Goal: Complete application form: Complete application form

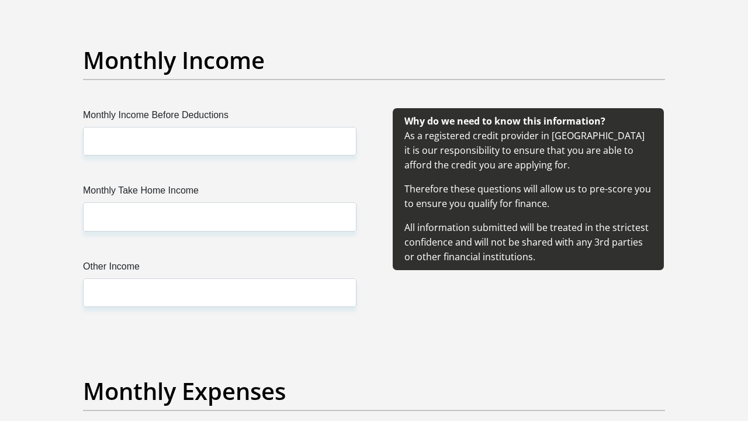
scroll to position [1315, 0]
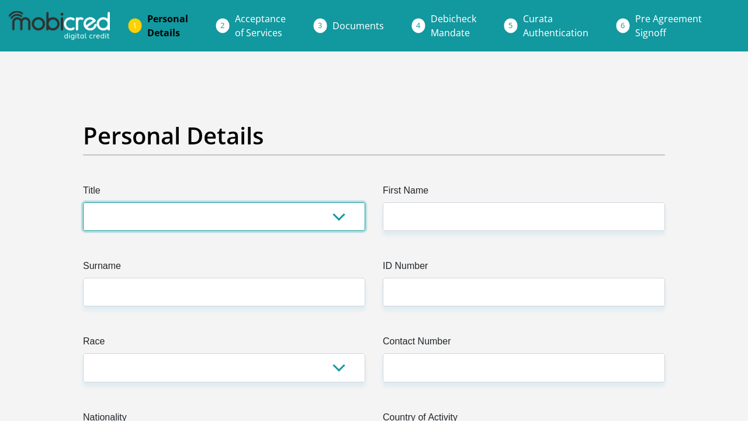
select select "Ms"
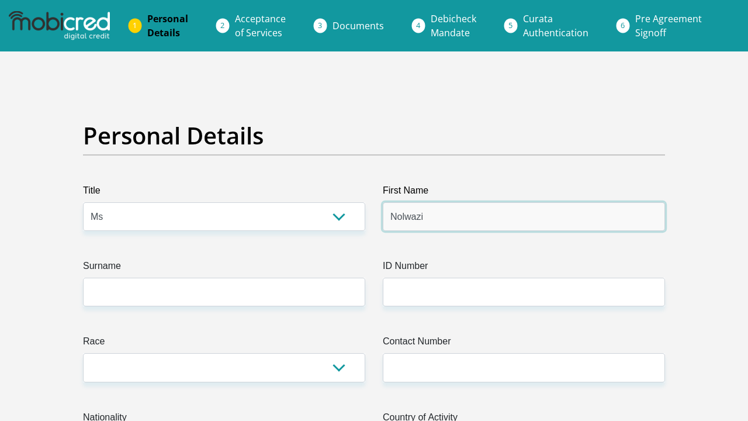
type input "Nolwazi"
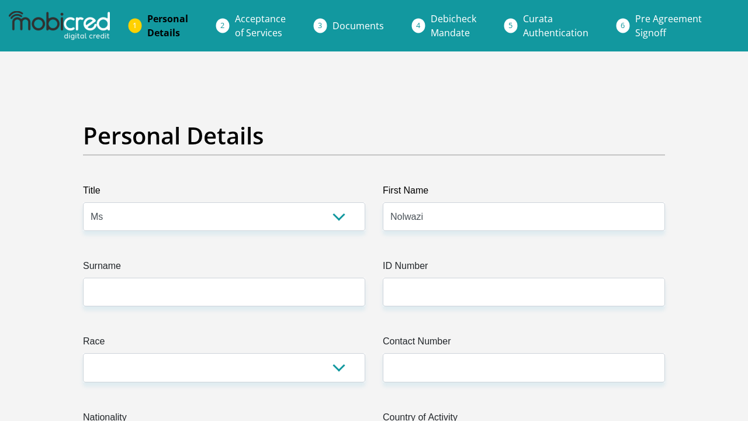
type input "Nkosi"
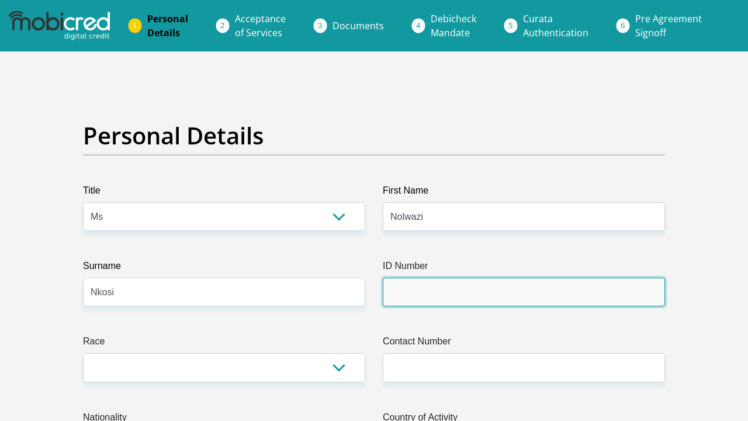
click at [472, 294] on input "ID Number" at bounding box center [524, 292] width 282 height 29
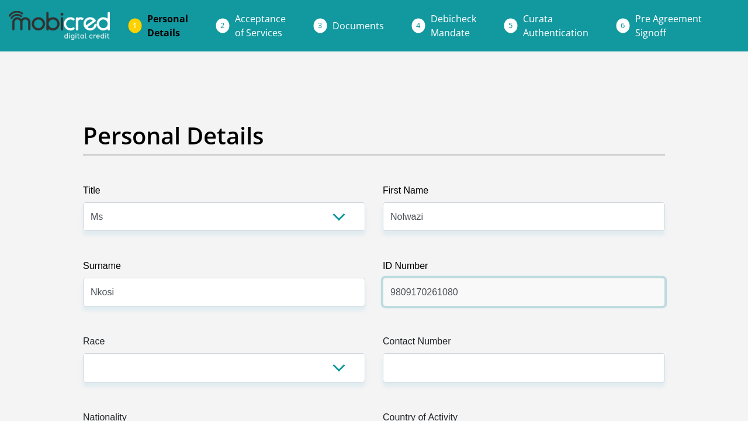
type input "9809170261080"
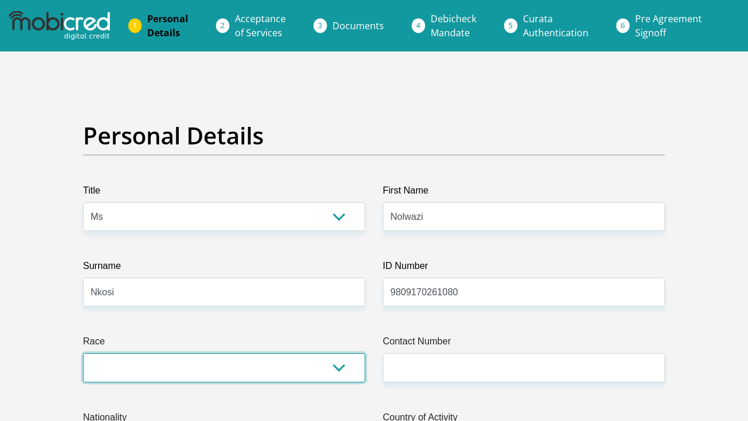
select select "1"
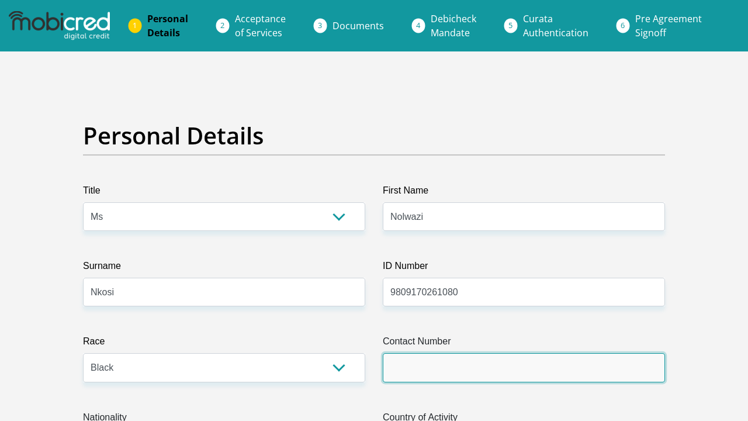
click at [429, 354] on input "Contact Number" at bounding box center [524, 367] width 282 height 29
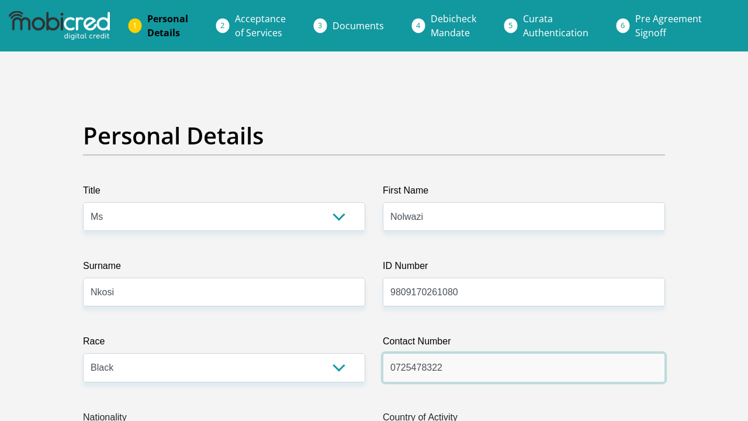
type input "0725478322"
click at [350, 334] on label "Race" at bounding box center [224, 343] width 282 height 19
click at [350, 353] on select "Black Coloured Indian White Other" at bounding box center [224, 367] width 282 height 29
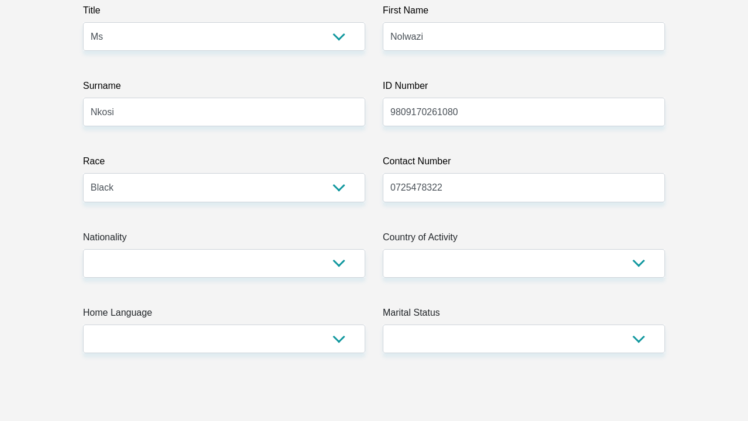
scroll to position [201, 0]
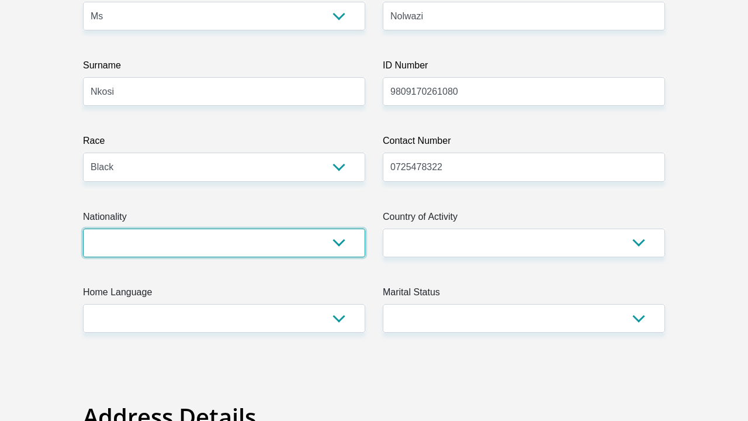
select select "ZAF"
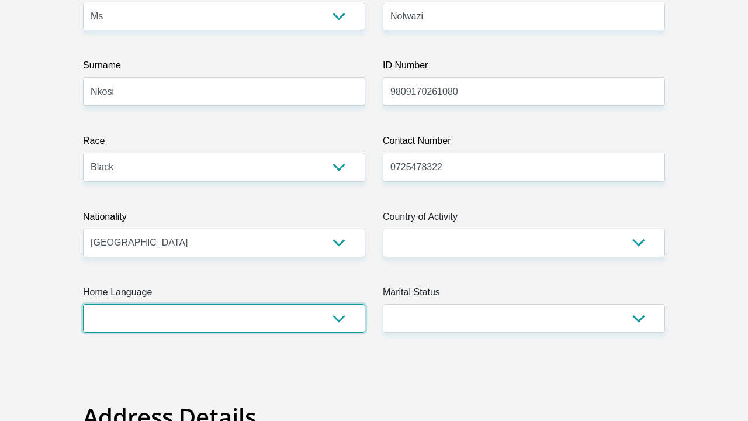
select select "ssw"
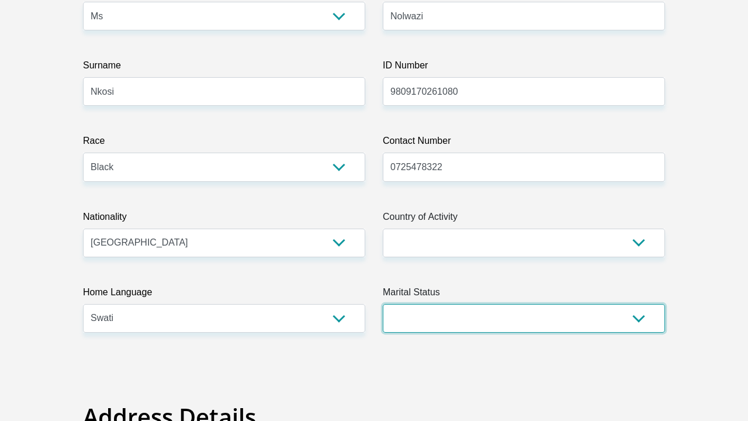
select select "2"
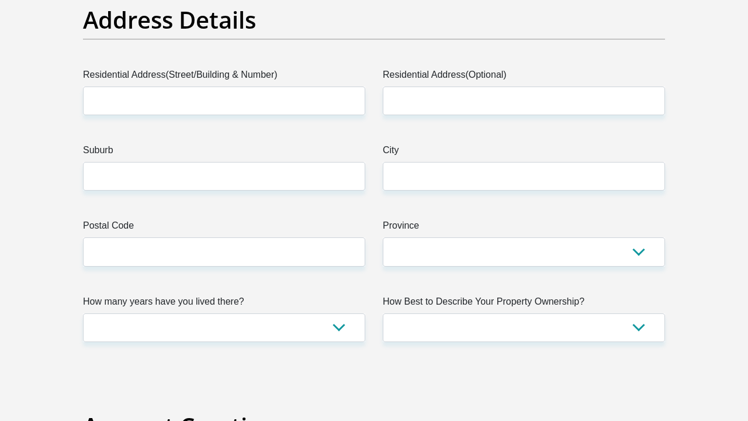
scroll to position [601, 0]
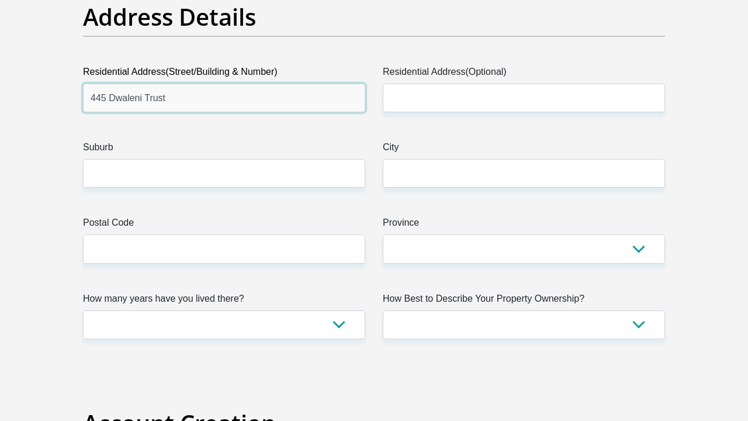
type input "445 Dwaleni Trust"
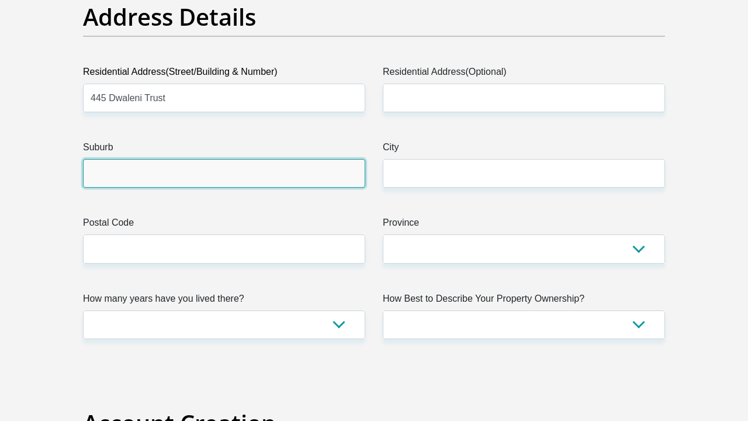
click at [173, 175] on input "Suburb" at bounding box center [224, 173] width 282 height 29
type input "Kabokweni"
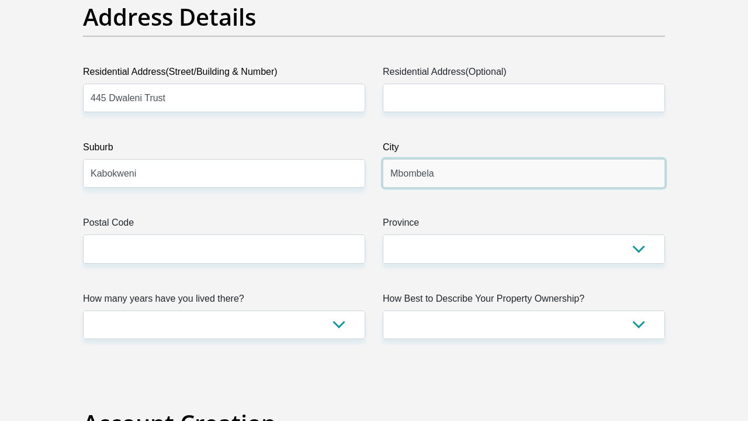
type input "Mbombela"
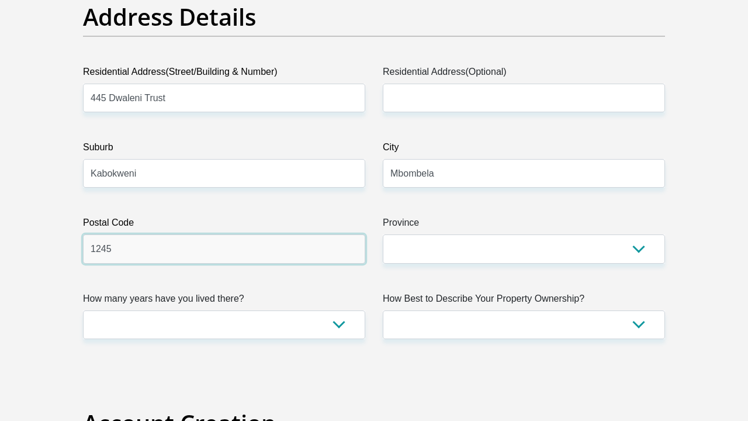
type input "1245"
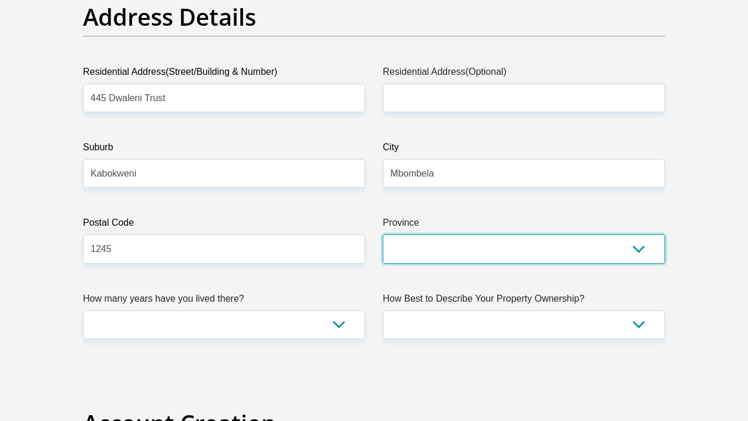
select select "Mpumalanga"
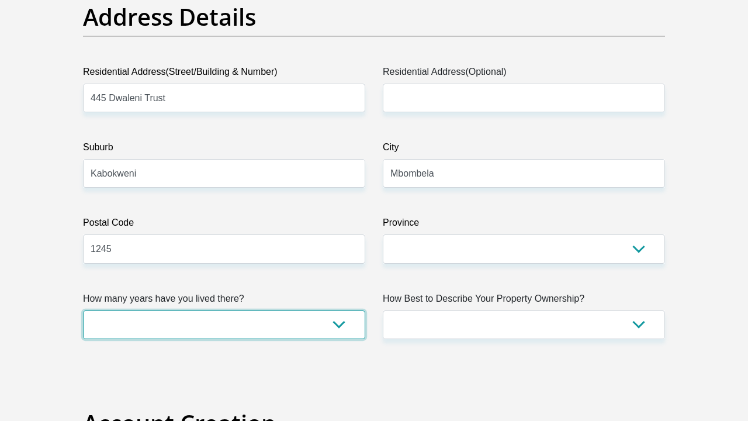
select select "5"
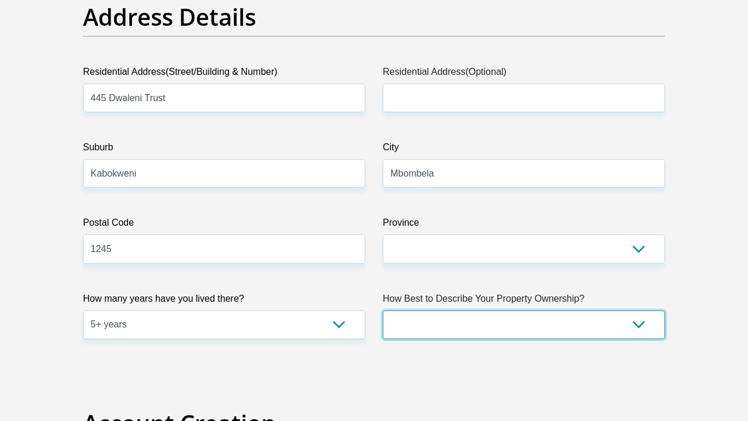
select select "parents"
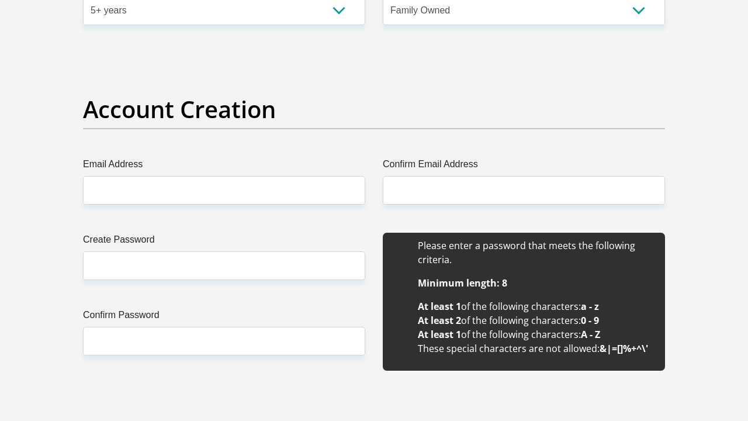
scroll to position [917, 0]
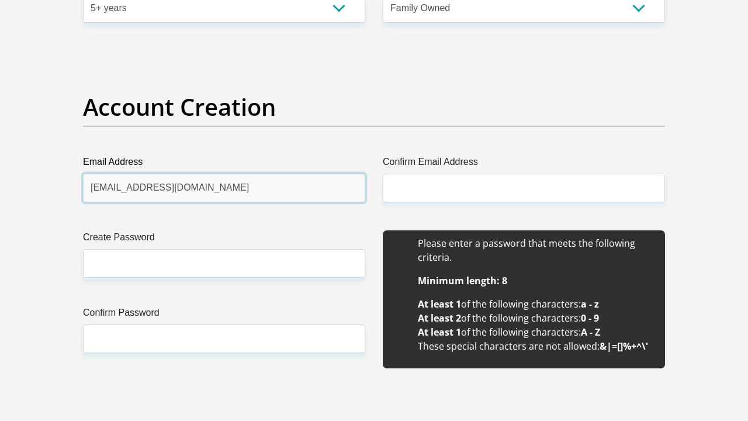
type input "nolwazinkosi98@gmail.com"
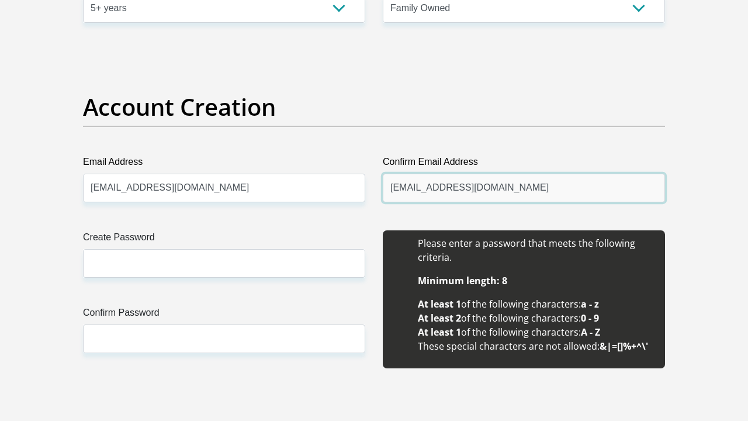
type input "nolwazinkosi98@gmail.com"
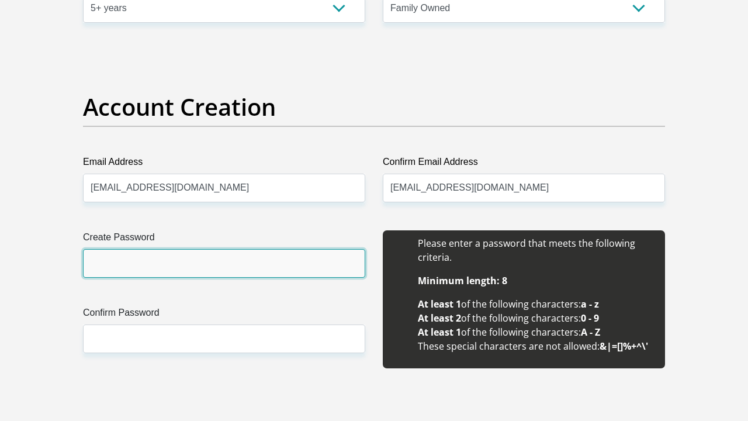
click at [278, 257] on input "Create Password" at bounding box center [224, 263] width 282 height 29
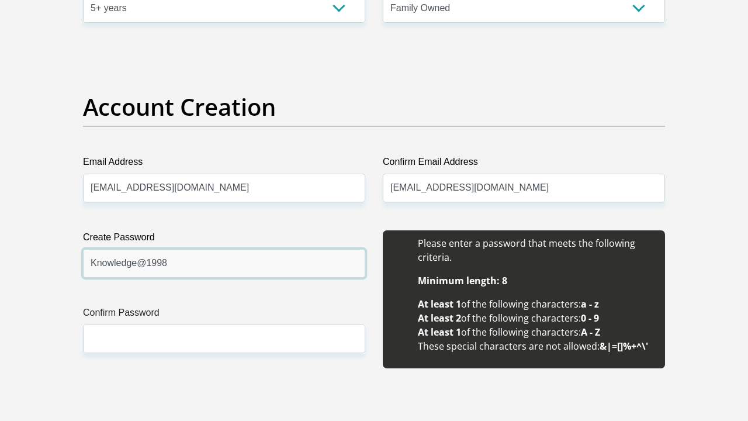
type input "Knowledge@1998"
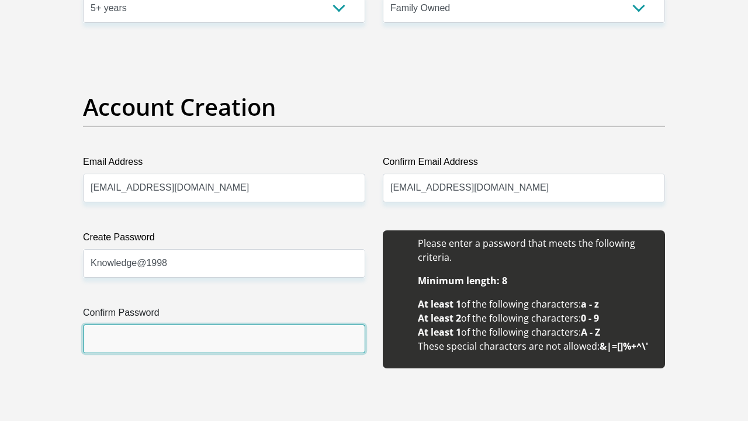
click at [295, 348] on input "Confirm Password" at bounding box center [224, 339] width 282 height 29
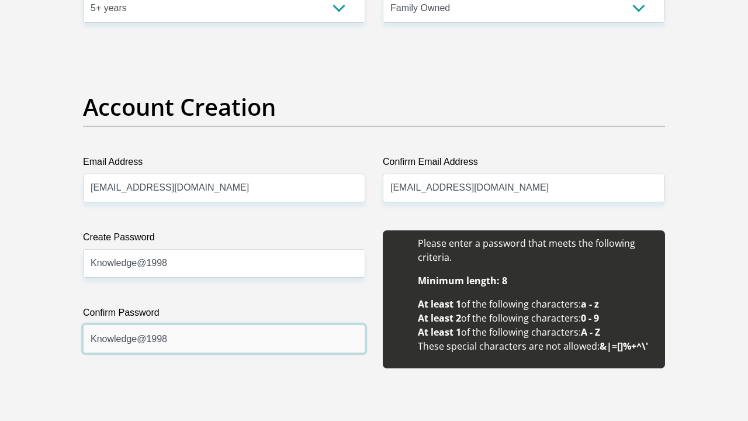
type input "Knowledge@1998"
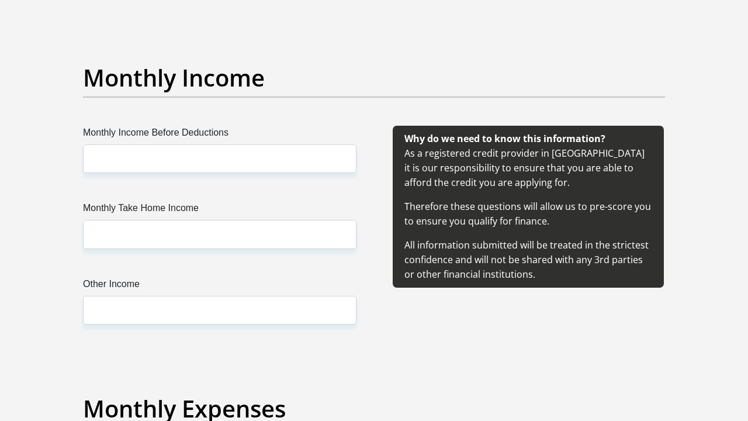
scroll to position [1326, 0]
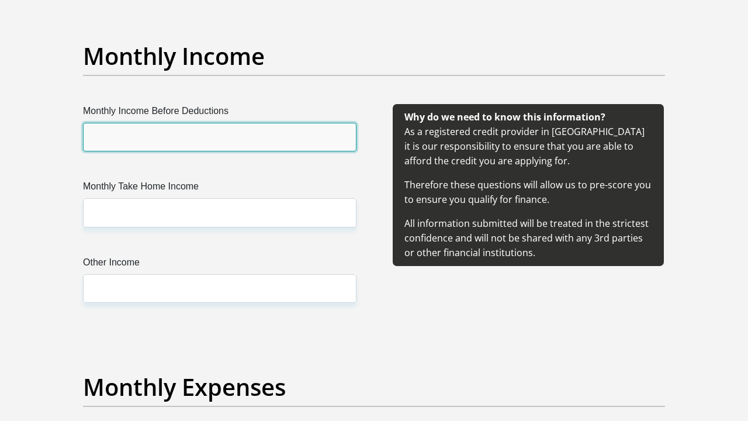
click at [247, 128] on input "Monthly Income Before Deductions" at bounding box center [220, 137] width 274 height 29
type input "39000"
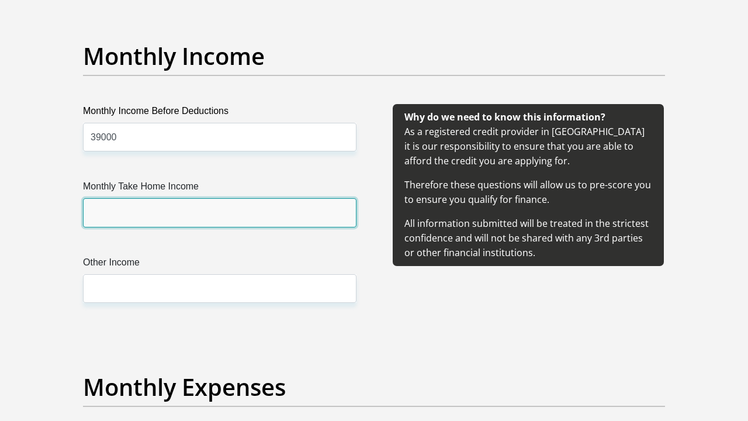
click at [199, 212] on input "Monthly Take Home Income" at bounding box center [220, 212] width 274 height 29
type input "25462"
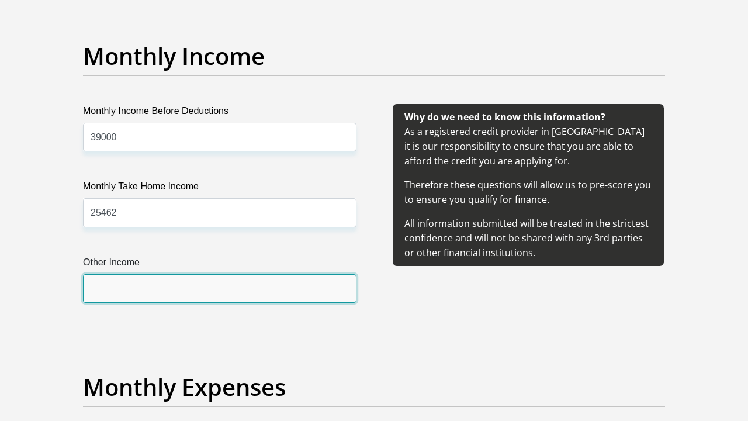
click at [191, 293] on input "Other Income" at bounding box center [220, 288] width 274 height 29
type input "3000"
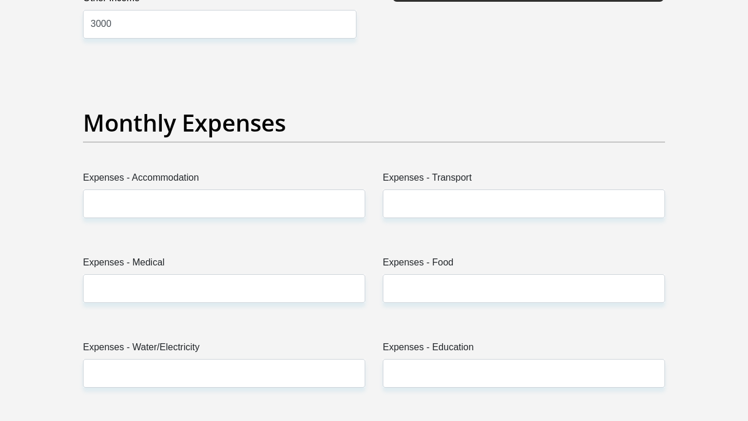
scroll to position [1593, 0]
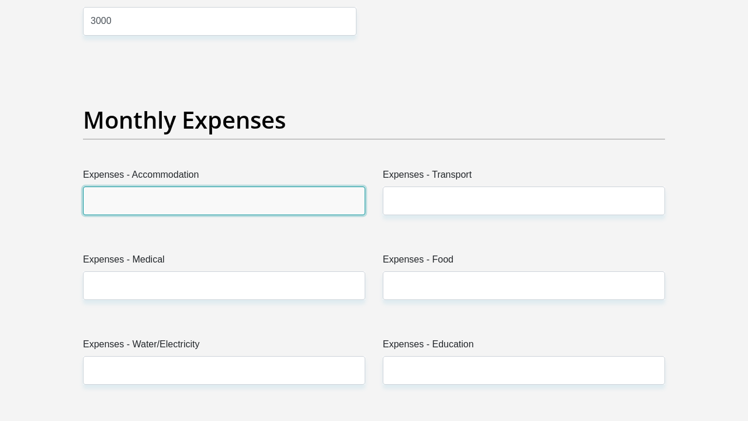
click at [156, 199] on input "Expenses - Accommodation" at bounding box center [224, 201] width 282 height 29
type input "2000"
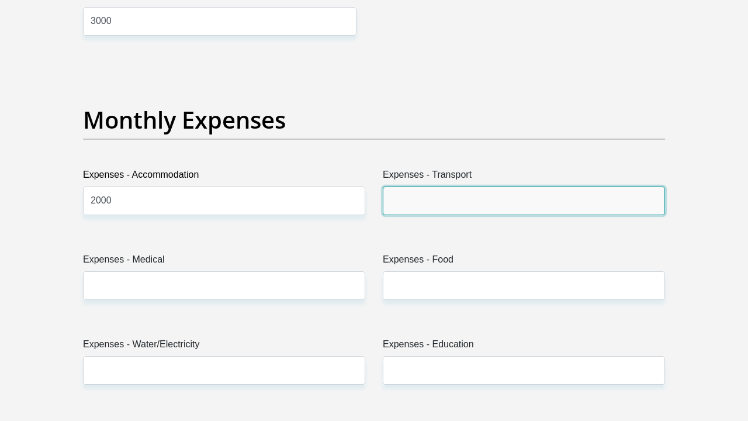
click at [429, 198] on input "Expenses - Transport" at bounding box center [524, 201] width 282 height 29
type input "1000"
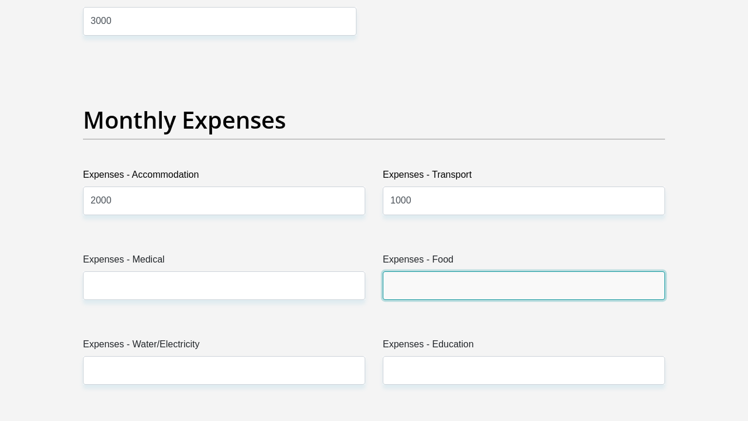
click at [442, 287] on input "Expenses - Food" at bounding box center [524, 285] width 282 height 29
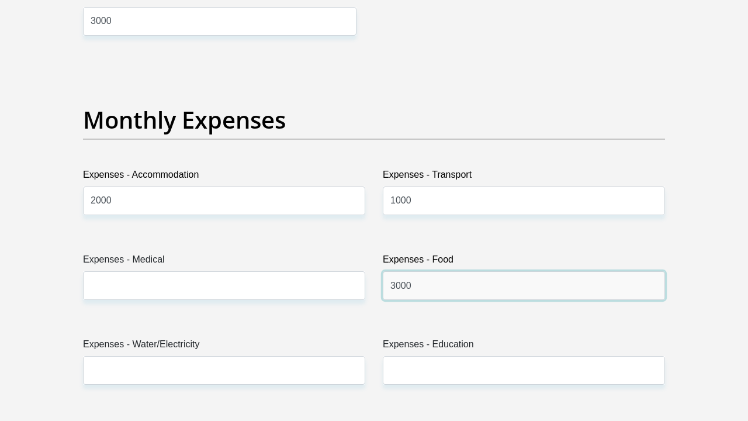
type input "3000"
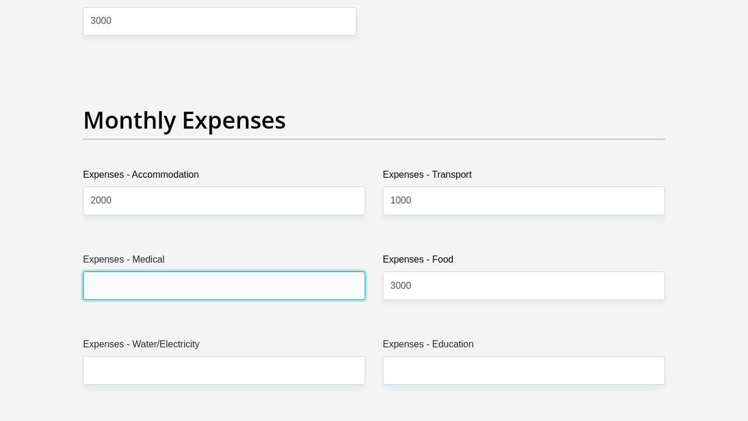
click at [257, 284] on input "Expenses - Medical" at bounding box center [224, 285] width 282 height 29
type input "1"
type input "2000"
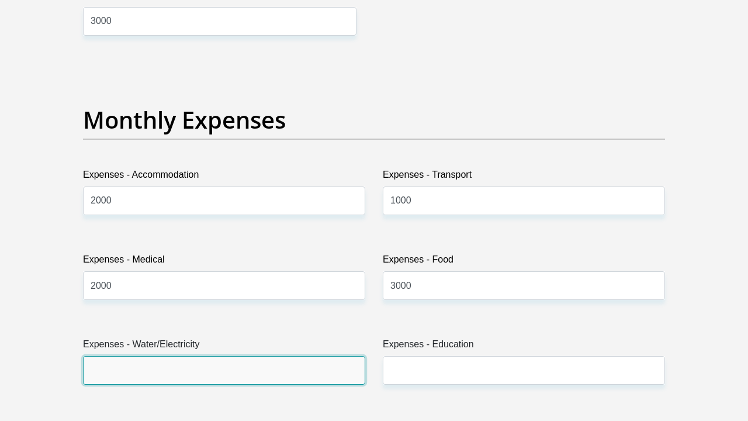
click at [230, 374] on input "Expenses - Water/Electricity" at bounding box center [224, 370] width 282 height 29
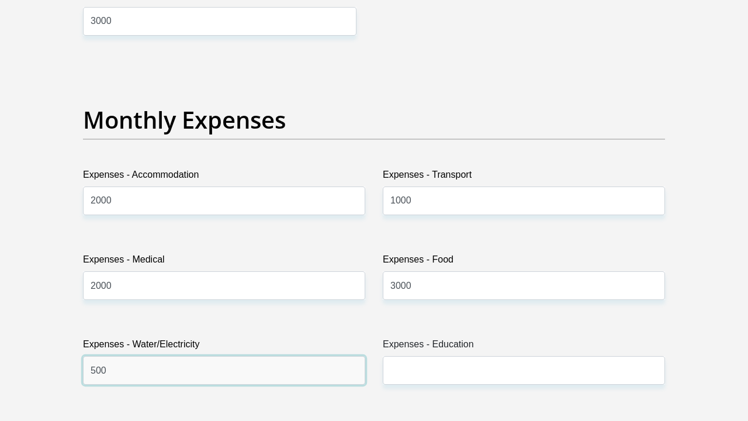
type input "500"
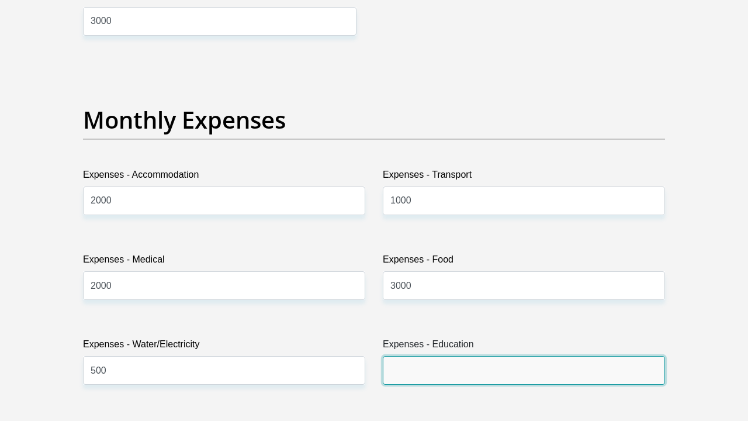
click at [457, 365] on input "Expenses - Education" at bounding box center [524, 370] width 282 height 29
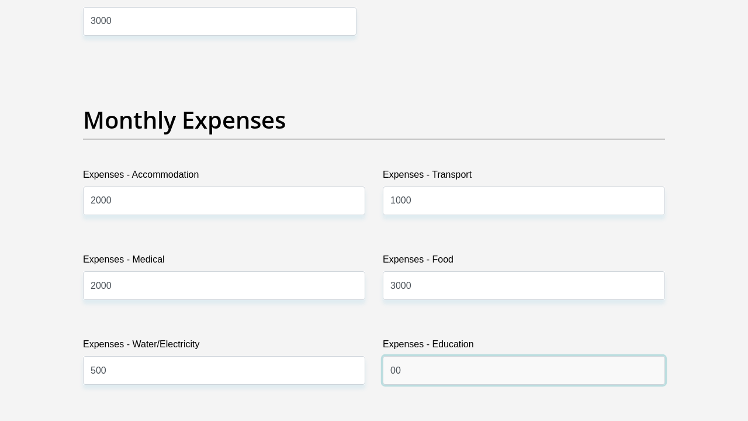
type input "00"
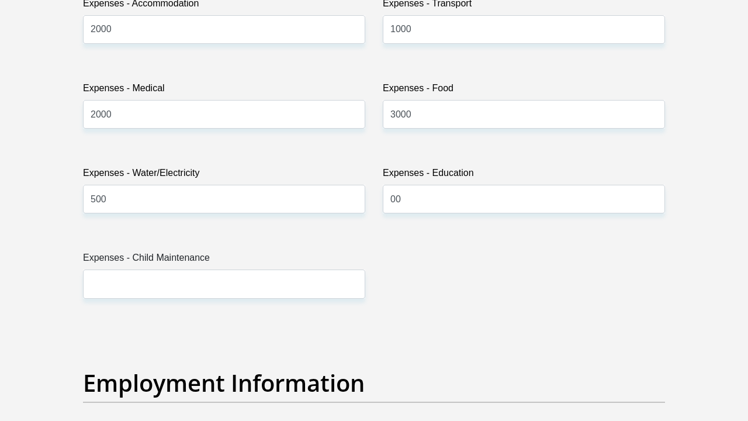
scroll to position [1766, 0]
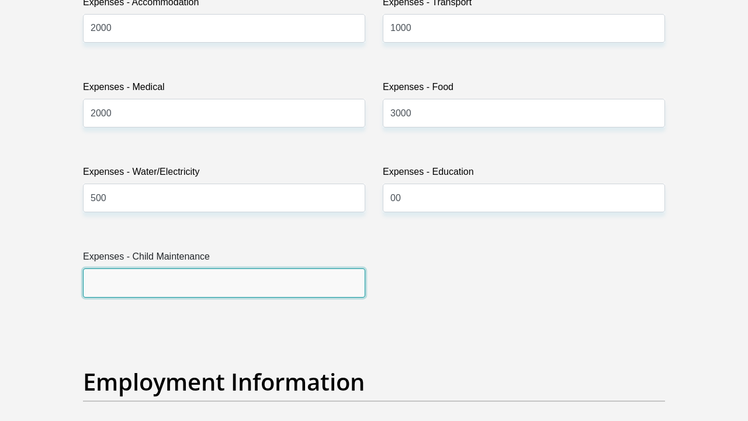
click at [338, 283] on input "Expenses - Child Maintenance" at bounding box center [224, 282] width 282 height 29
type input "00"
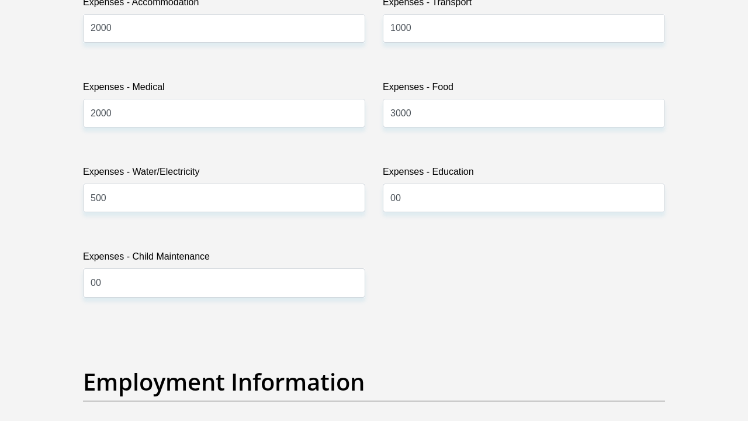
click at [425, 292] on div "Title Mr Ms Mrs Dr Other First Name Nolwazi Surname Nkosi ID Number 98091702610…" at bounding box center [374, 320] width 600 height 3805
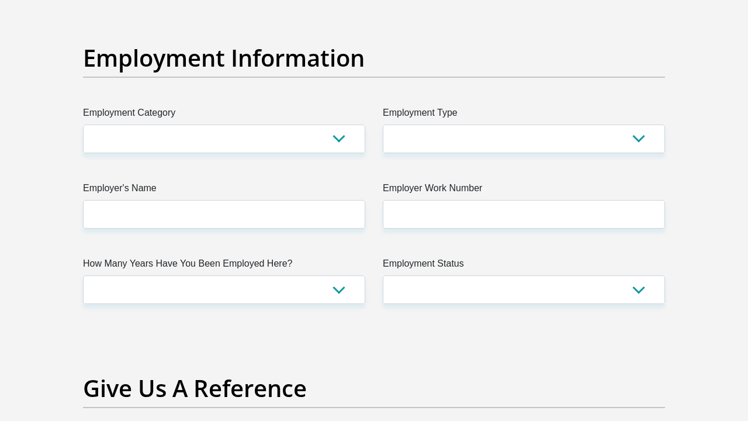
scroll to position [2092, 0]
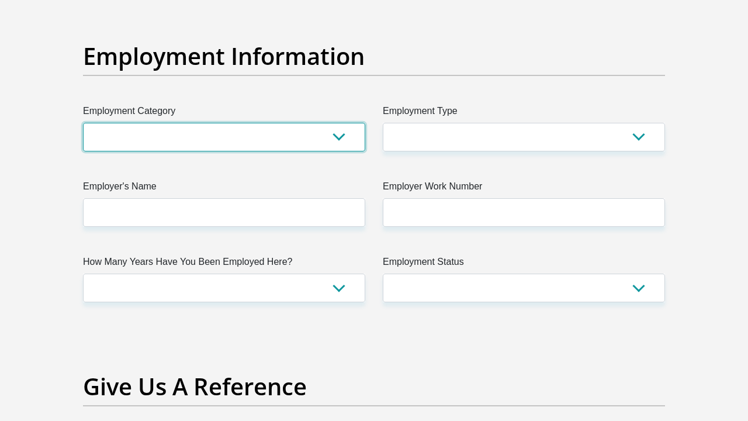
select select "28"
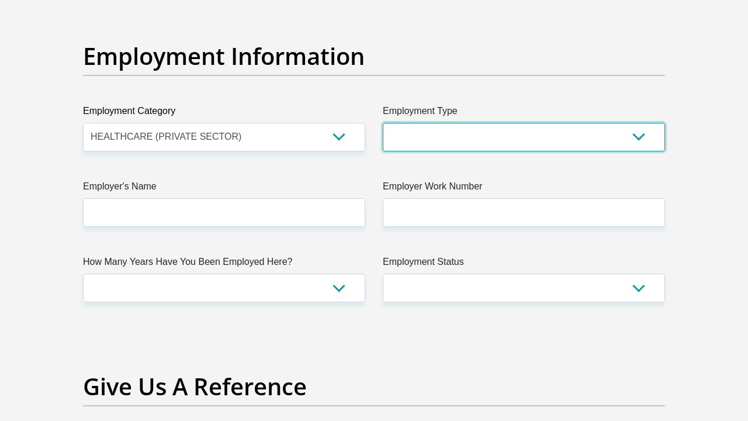
select select "Unknown/Other"
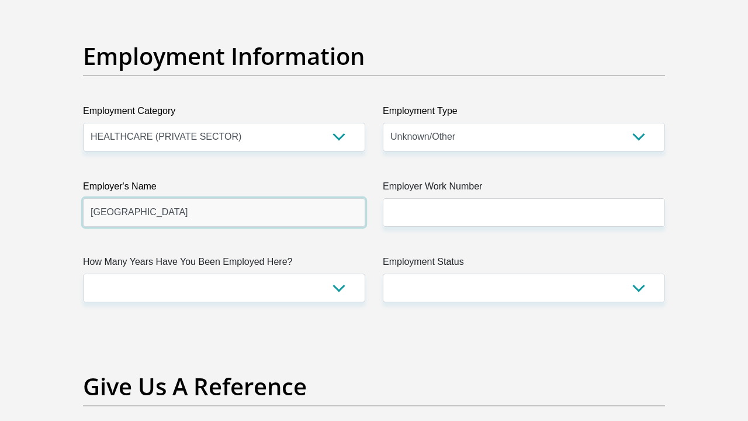
click at [195, 213] on input "Mpumalangadepartmentofhealth" at bounding box center [224, 212] width 282 height 29
type input "MpumalangaDOH"
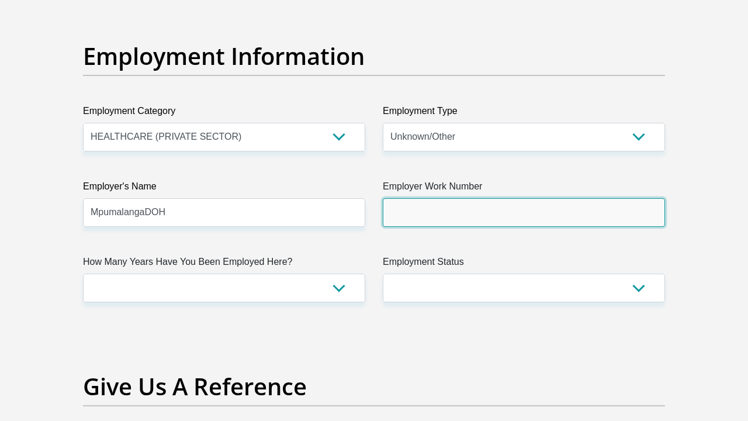
click at [444, 213] on input "Employer Work Number" at bounding box center [524, 212] width 282 height 29
type input "0132541184"
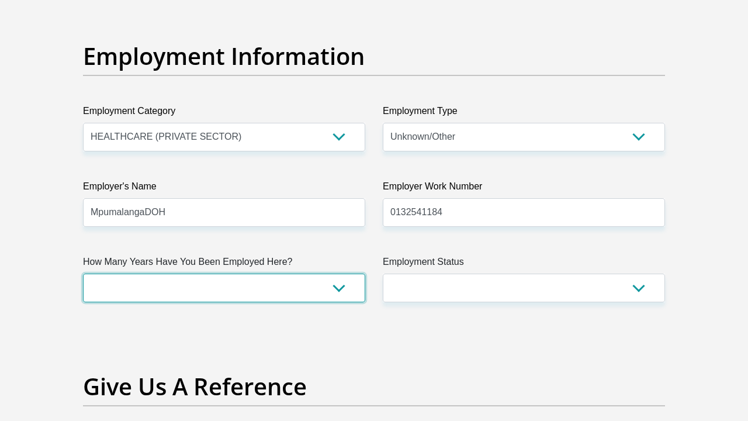
select select "48"
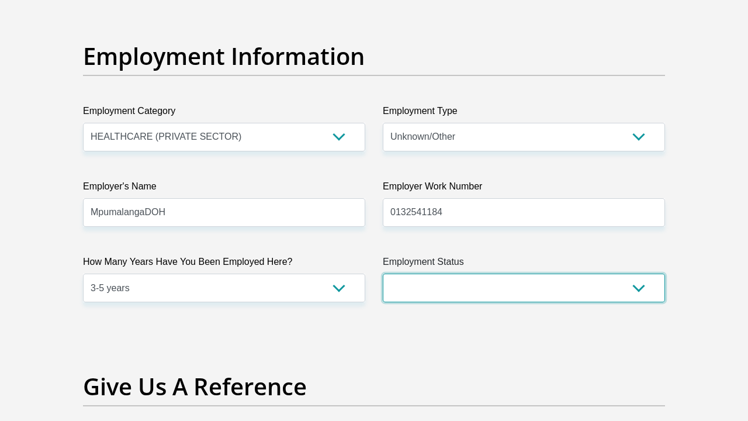
select select "1"
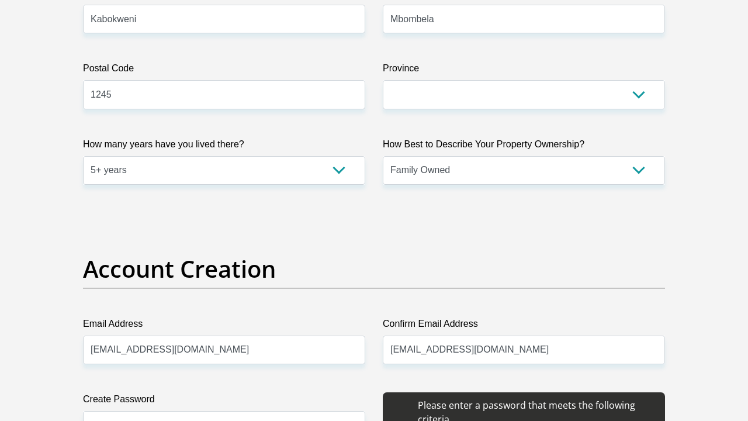
scroll to position [752, 0]
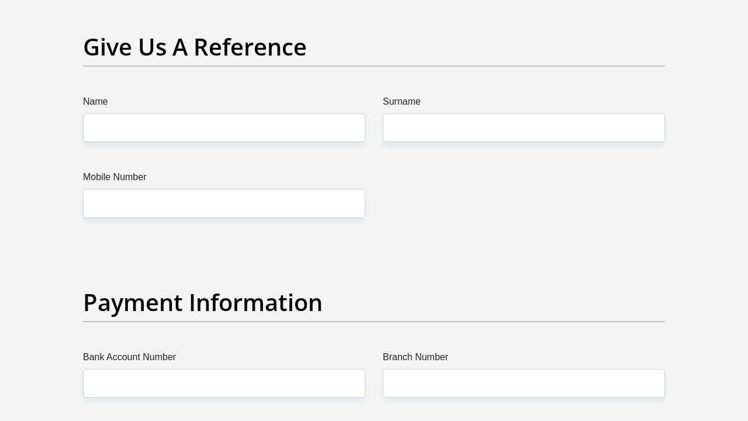
scroll to position [2434, 0]
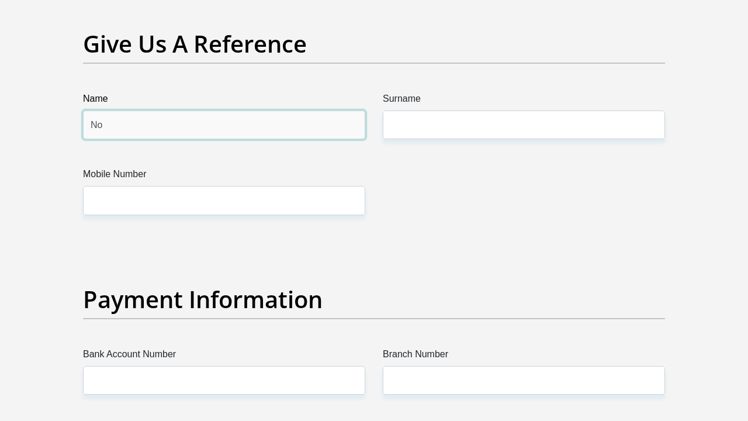
type input "N"
type input "Gugu"
click at [415, 108] on label "Surname" at bounding box center [524, 101] width 282 height 19
click at [415, 111] on input "Surname" at bounding box center [524, 125] width 282 height 29
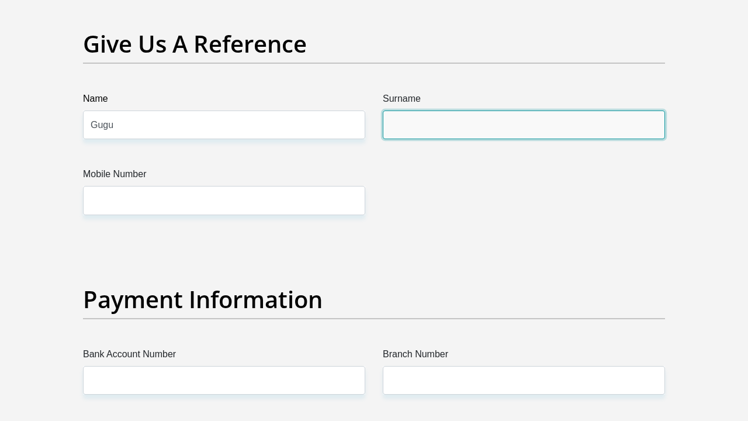
click at [415, 111] on input "Surname" at bounding box center [524, 125] width 282 height 29
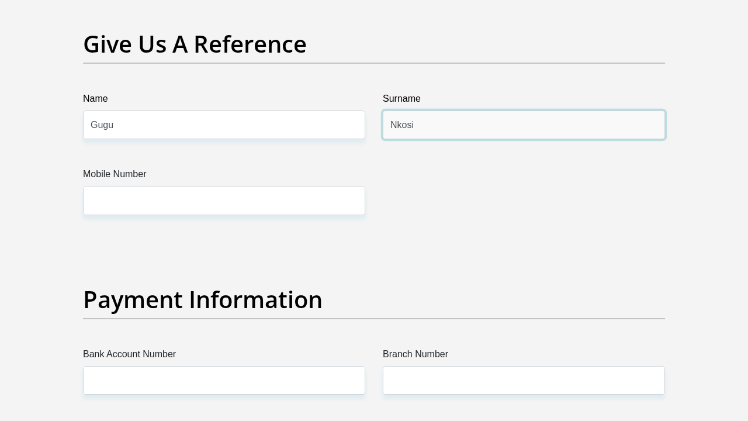
type input "Nkosi"
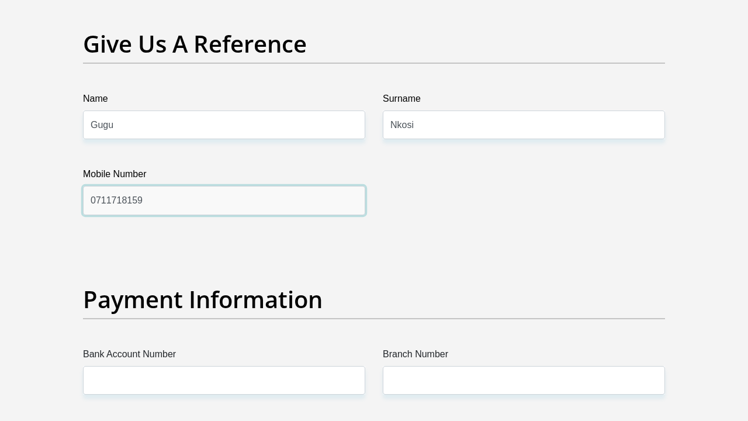
type input "0711718159"
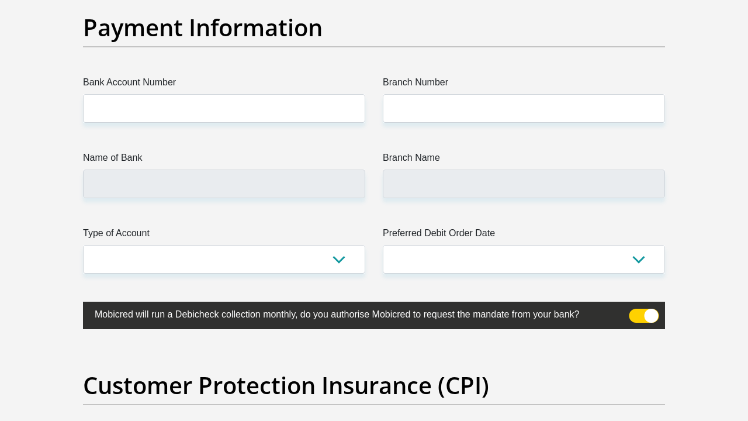
scroll to position [2695, 0]
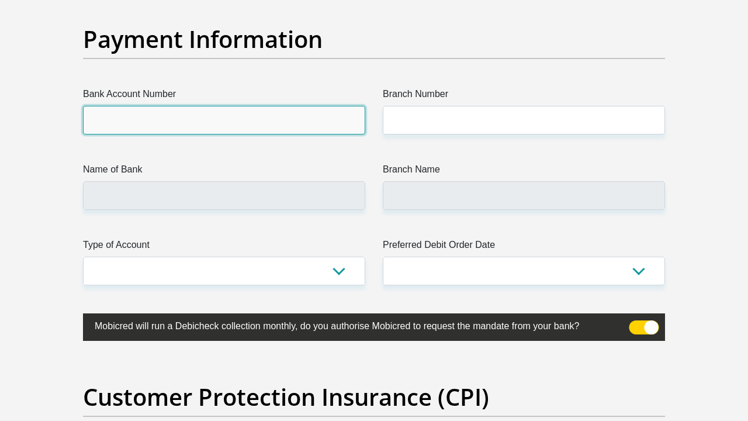
click at [147, 120] on input "Bank Account Number" at bounding box center [224, 120] width 282 height 29
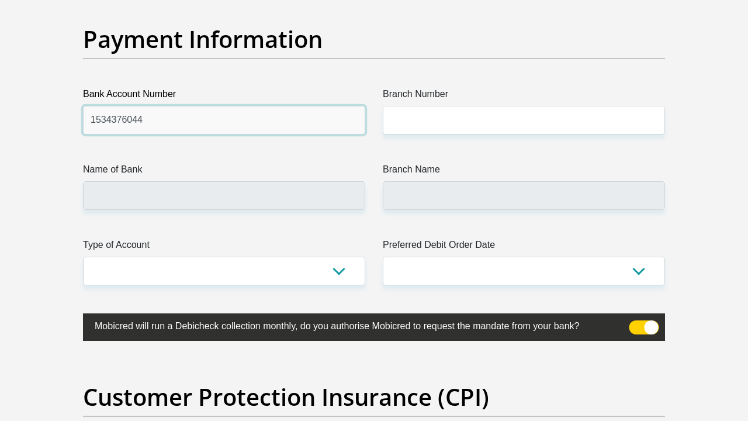
type input "1534376044"
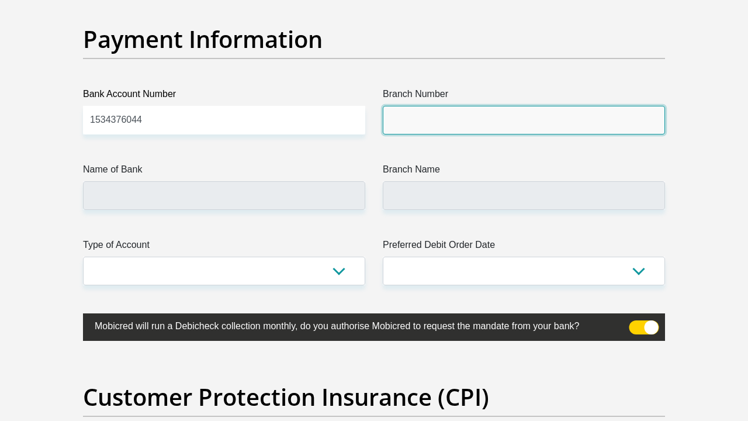
click at [415, 123] on input "Branch Number" at bounding box center [524, 120] width 282 height 29
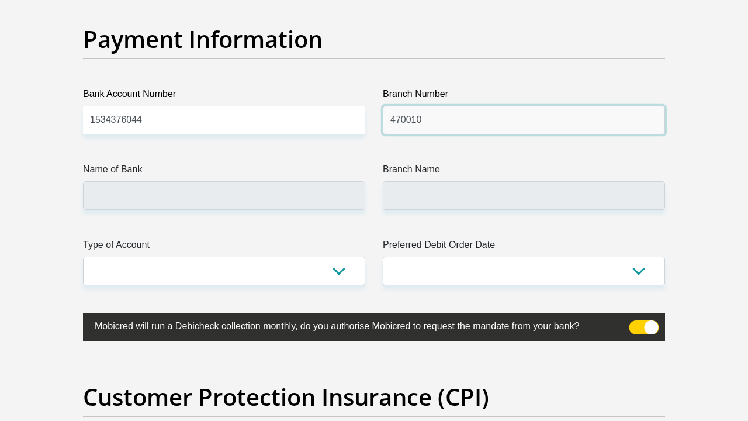
type input "470010"
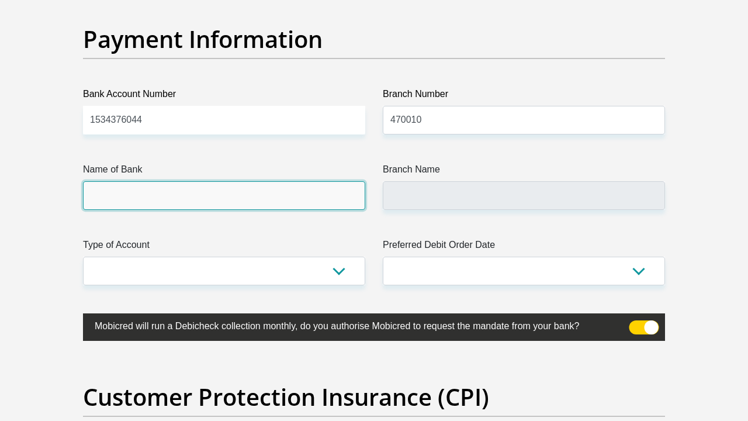
click at [298, 192] on input "Name of Bank" at bounding box center [224, 195] width 282 height 29
type input "CAPITEC BANK LIMITED"
type input "CAPITEC BANK CPC"
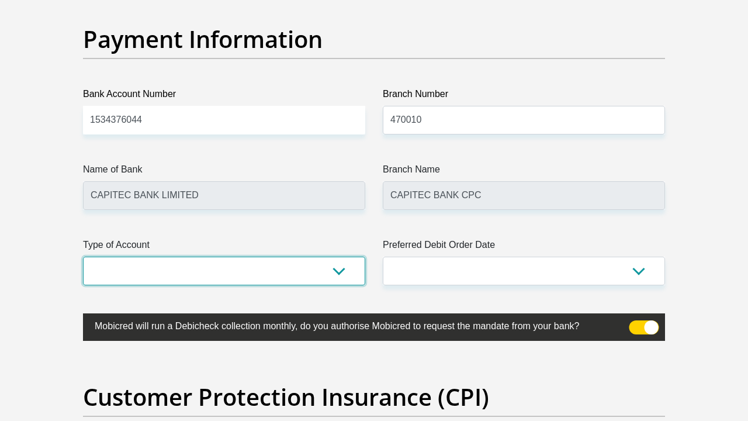
select select "SAV"
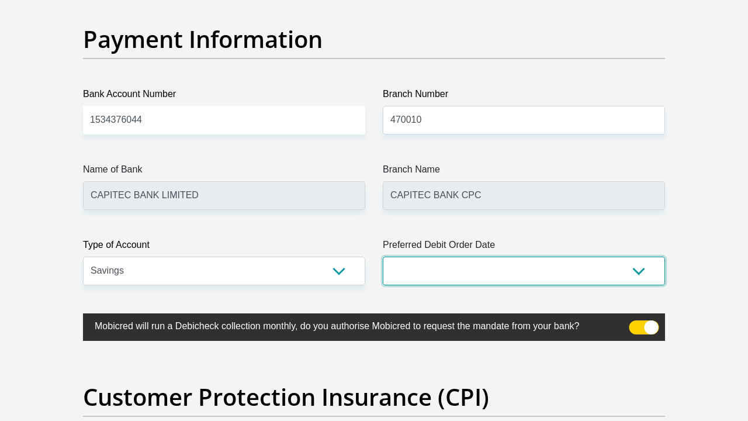
select select "18"
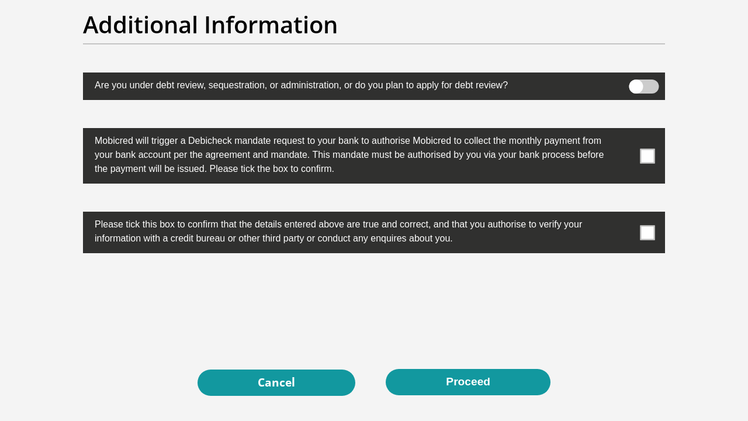
scroll to position [3672, 0]
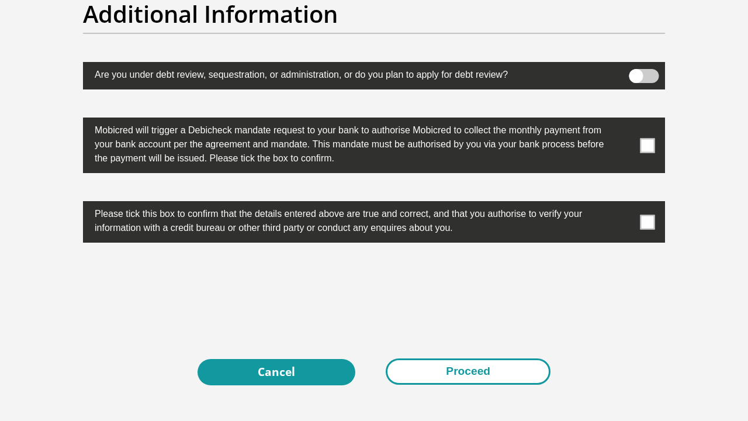
click at [467, 368] on button "Proceed" at bounding box center [468, 371] width 165 height 26
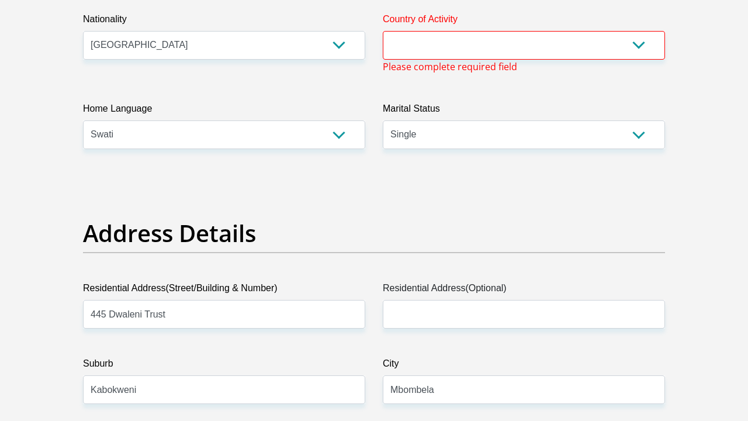
scroll to position [282, 0]
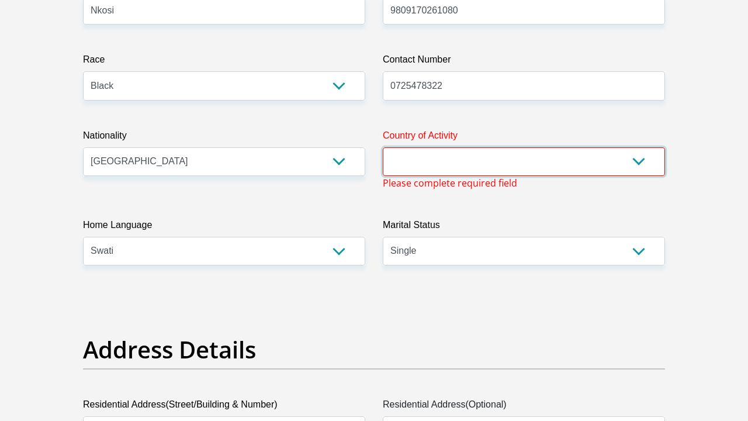
select select "ZAF"
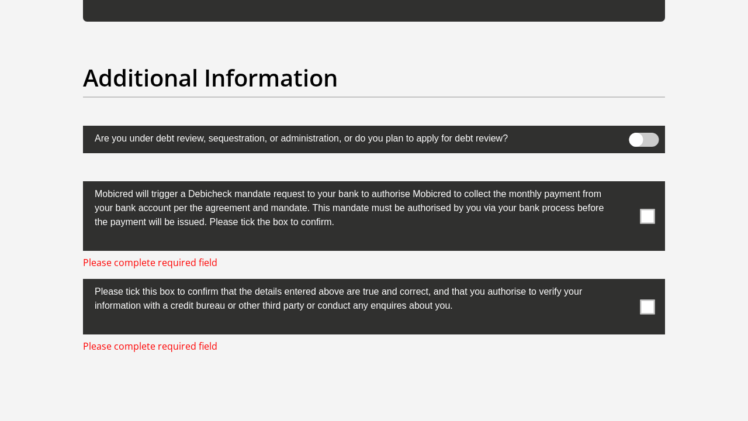
scroll to position [3579, 0]
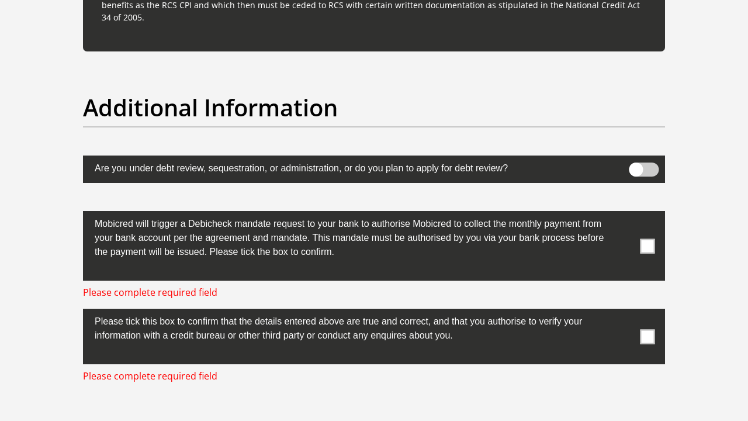
click at [650, 167] on span at bounding box center [645, 170] width 30 height 14
click at [636, 165] on input "checkbox" at bounding box center [636, 165] width 0 height 0
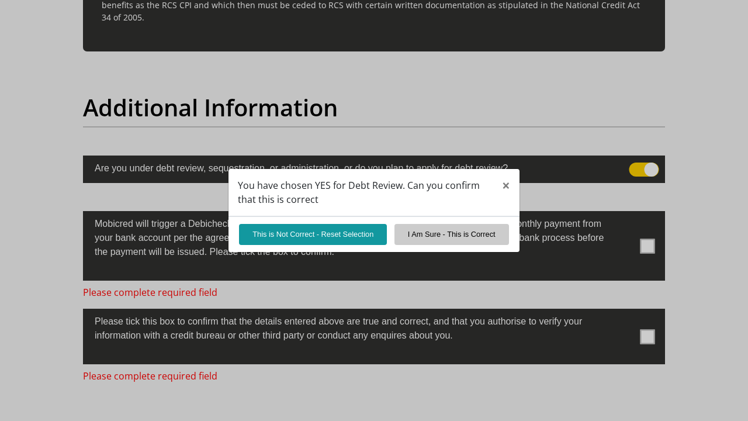
click at [638, 164] on div "You have chosen YES for Debt Review. Can you confirm that this is correct × Thi…" at bounding box center [374, 210] width 748 height 421
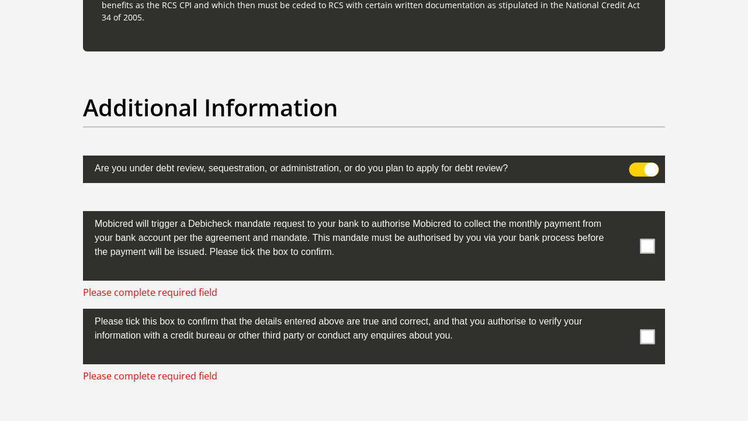
click at [639, 167] on span at bounding box center [645, 170] width 30 height 14
click at [636, 165] on input "checkbox" at bounding box center [636, 165] width 0 height 0
click at [644, 244] on span at bounding box center [648, 246] width 15 height 15
click at [625, 214] on input "checkbox" at bounding box center [625, 214] width 0 height 0
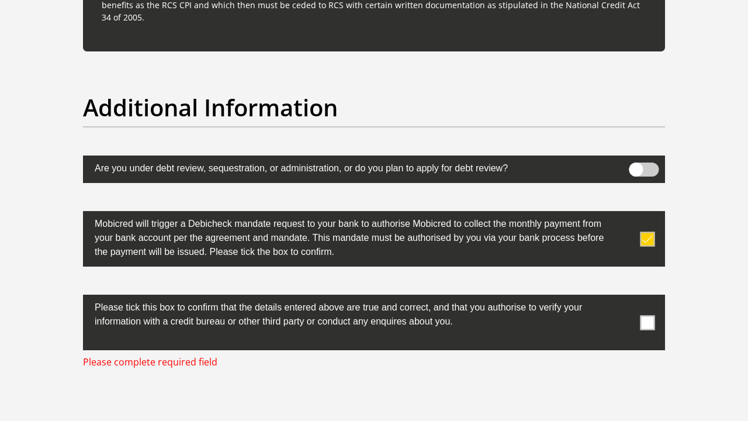
click at [646, 321] on span at bounding box center [648, 322] width 15 height 15
click at [625, 298] on input "checkbox" at bounding box center [625, 298] width 0 height 0
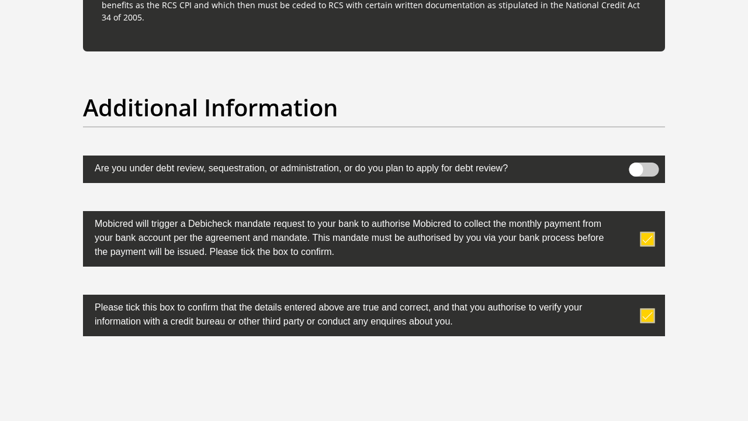
click at [619, 378] on div "0cAFcWeA6bn_iW3tjZlfg0rCQMV3QSJcZf10dtoQ6mt59bW8v3ILnHtXKVGRP9xAkbQ7PNLtufrDznk…" at bounding box center [374, 387] width 600 height 46
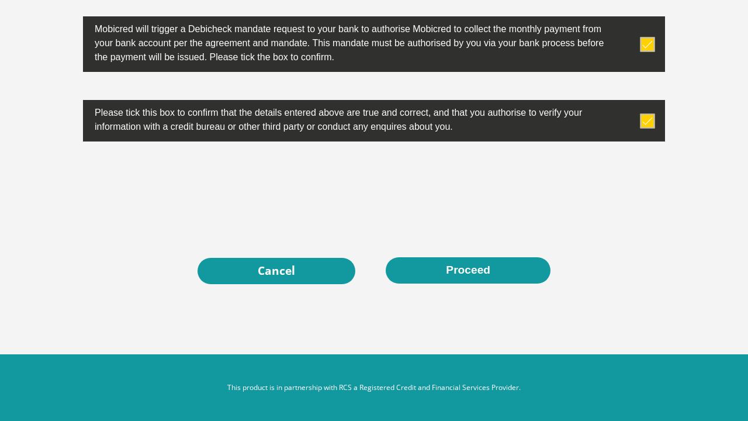
scroll to position [3774, 0]
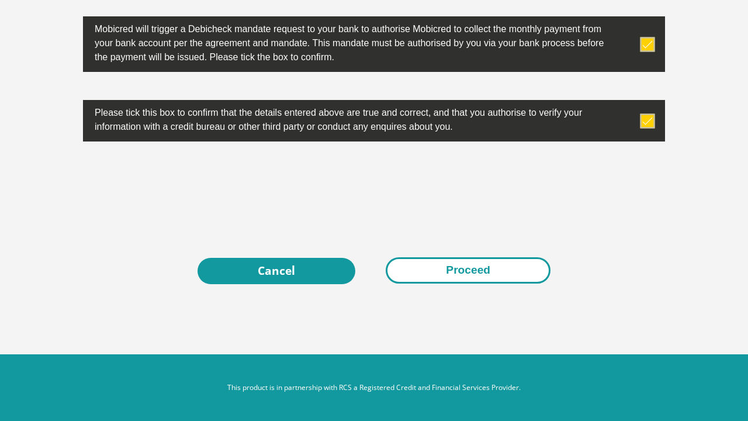
click at [532, 265] on button "Proceed" at bounding box center [468, 270] width 165 height 26
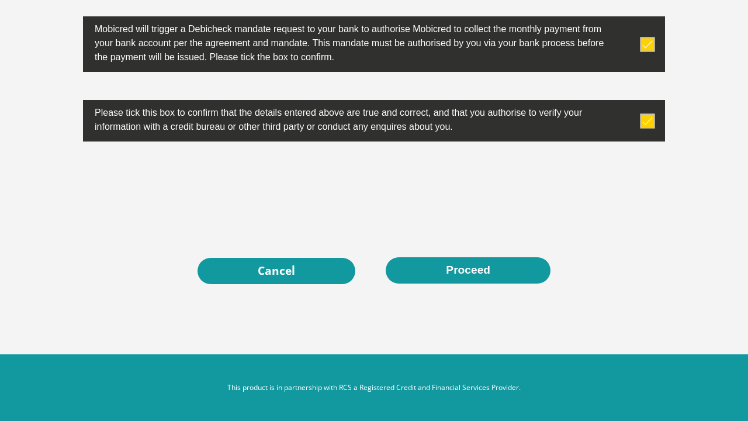
scroll to position [0, 0]
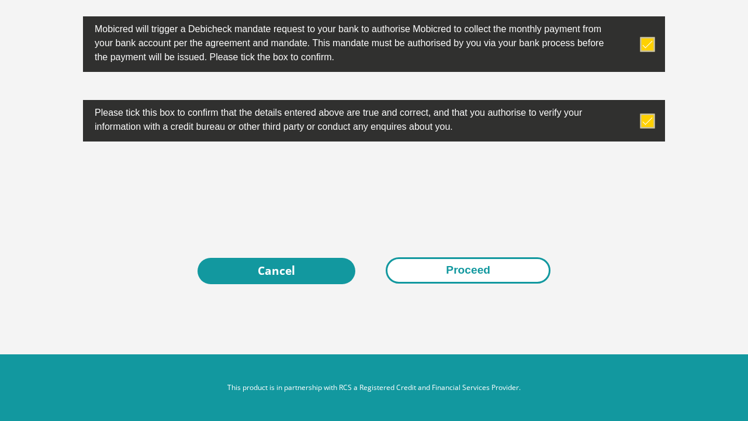
click at [457, 274] on button "Proceed" at bounding box center [468, 270] width 165 height 26
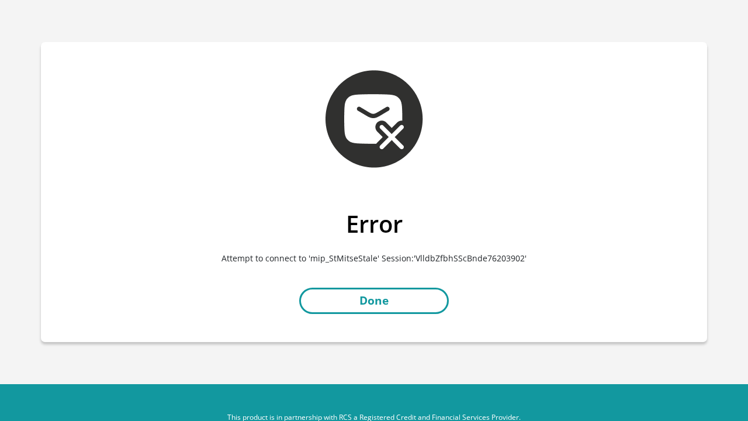
click at [387, 307] on link "Done" at bounding box center [374, 301] width 150 height 26
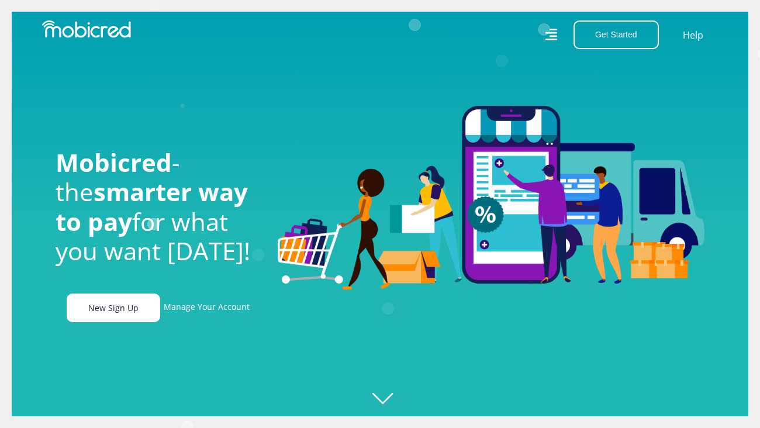
scroll to position [0, 818]
click at [123, 311] on link "New Sign Up" at bounding box center [114, 308] width 94 height 29
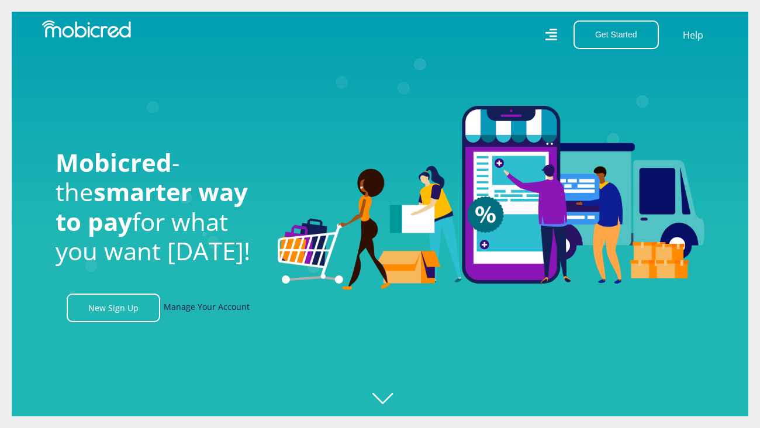
click at [198, 306] on link "Manage Your Account" at bounding box center [207, 308] width 86 height 29
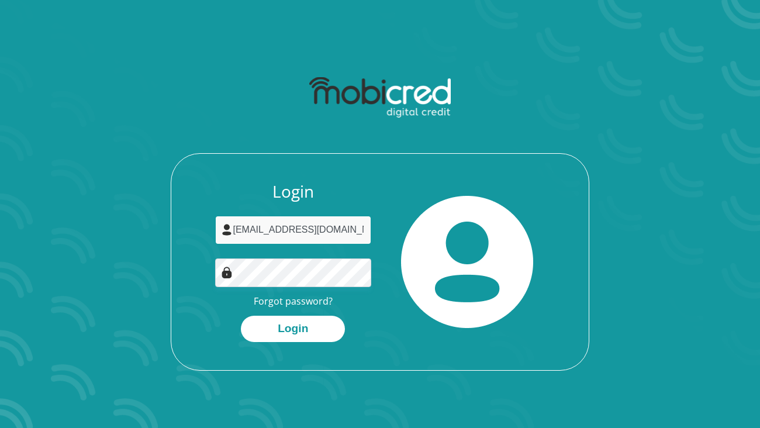
type input "nolwazinkosi98@gmail.com"
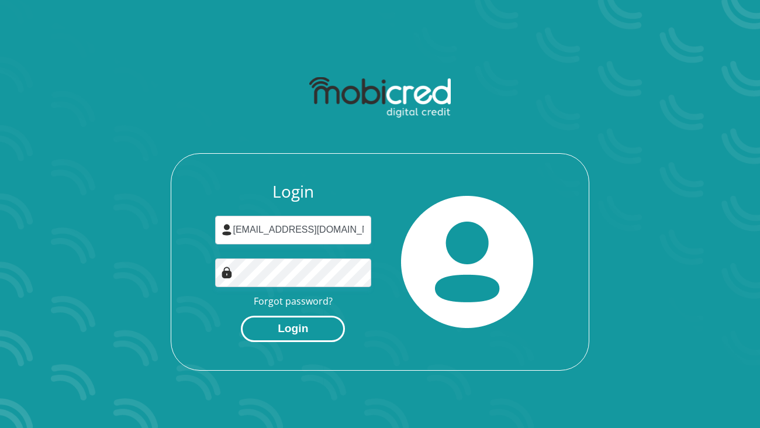
click at [284, 329] on button "Login" at bounding box center [293, 329] width 104 height 26
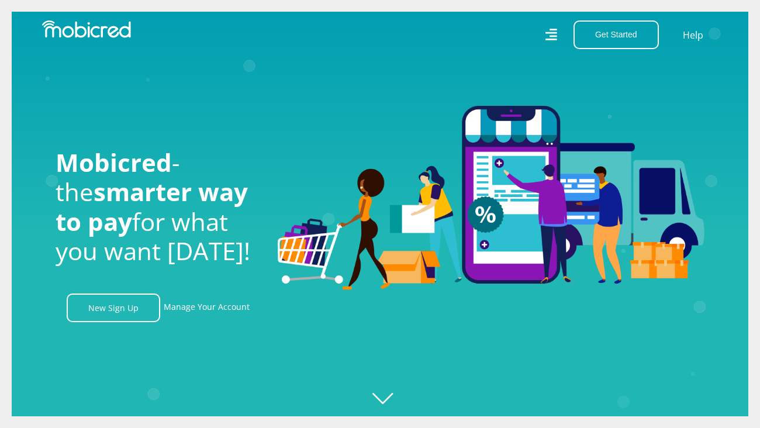
scroll to position [0, 833]
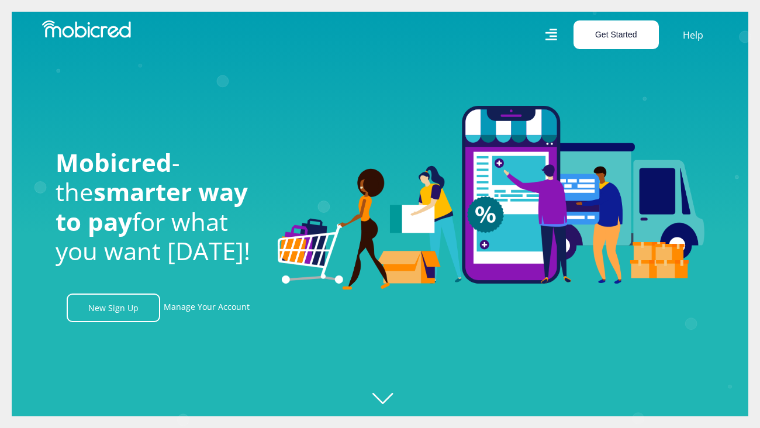
click at [622, 38] on button "Get Started" at bounding box center [616, 34] width 85 height 29
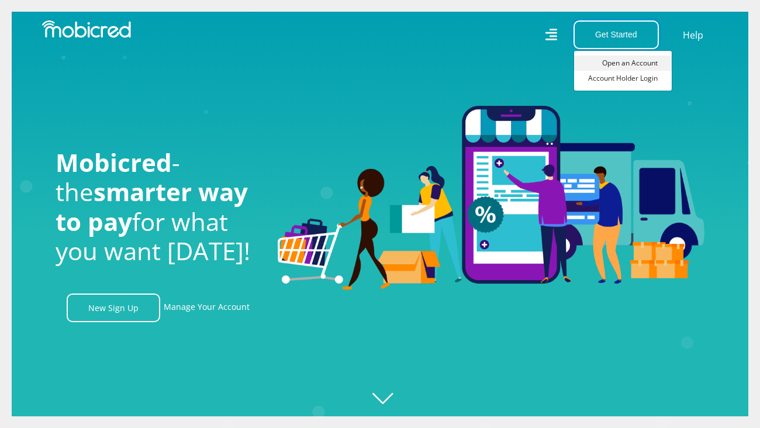
scroll to position [0, 1500]
click at [626, 63] on link "Open an Account" at bounding box center [623, 63] width 98 height 15
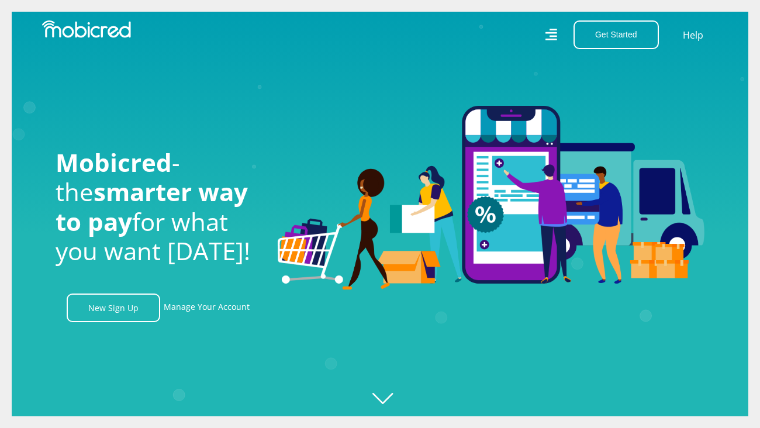
scroll to position [0, 2666]
click at [633, 34] on button "Get Started" at bounding box center [616, 34] width 85 height 29
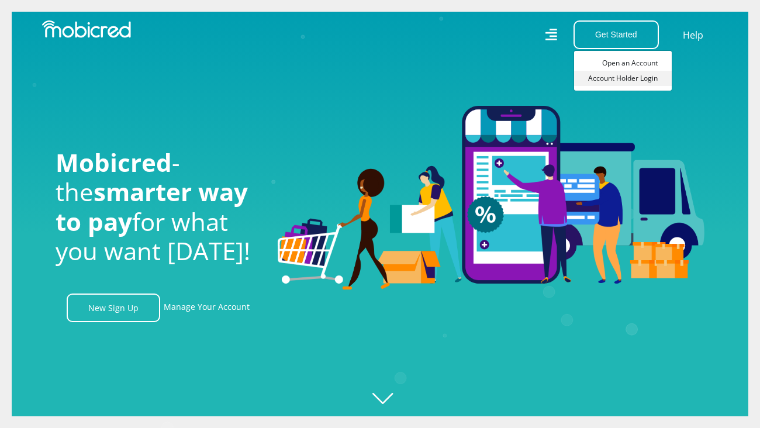
click at [625, 74] on link "Account Holder Login" at bounding box center [623, 78] width 98 height 15
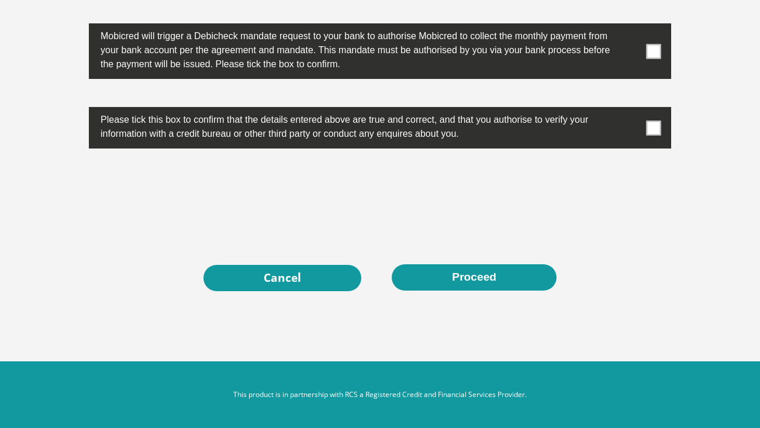
scroll to position [3767, 0]
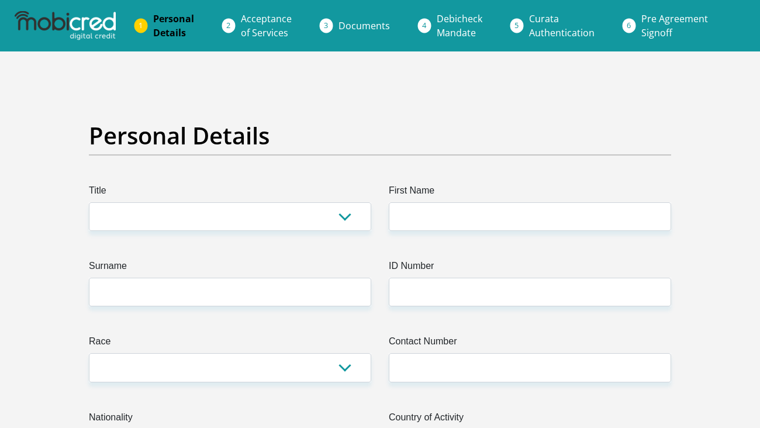
scroll to position [0, 0]
select select "Ms"
type input "Nolwazi"
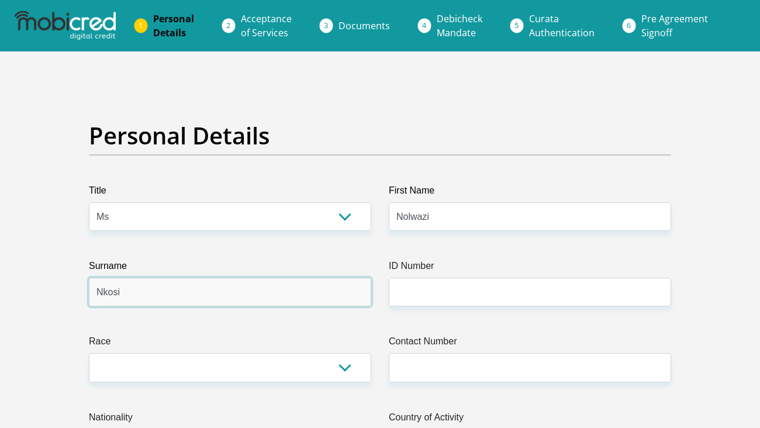
type input "Nkosi"
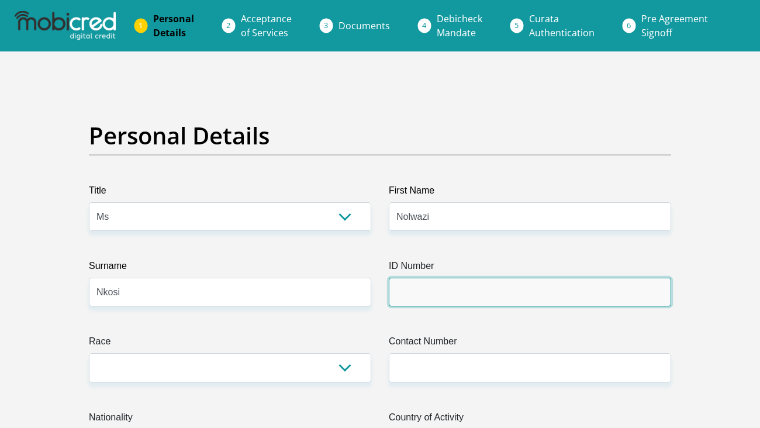
click at [470, 289] on input "ID Number" at bounding box center [530, 292] width 282 height 29
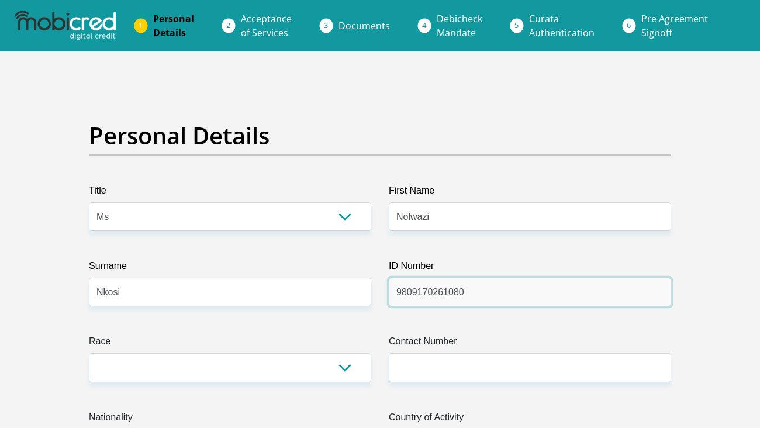
type input "9809170261080"
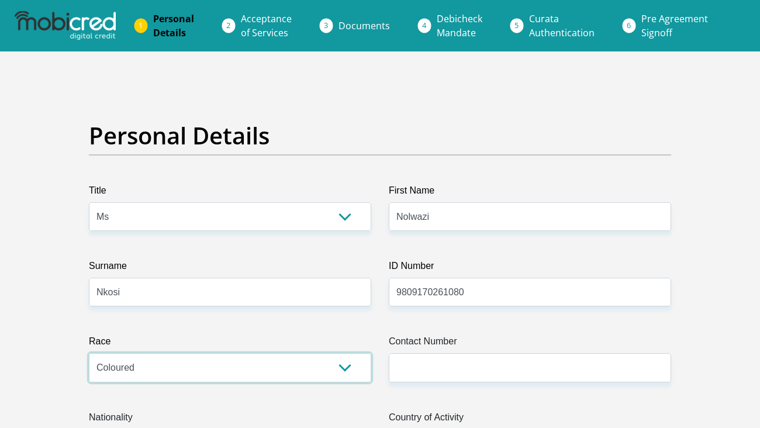
select select "1"
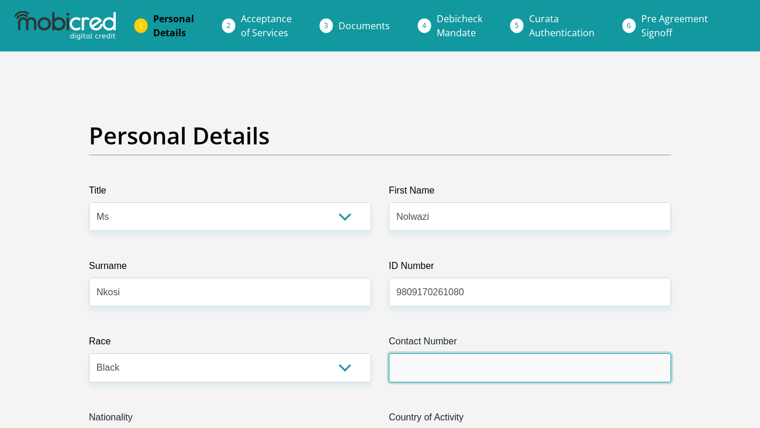
click at [426, 361] on input "Contact Number" at bounding box center [530, 367] width 282 height 29
type input "0725478322"
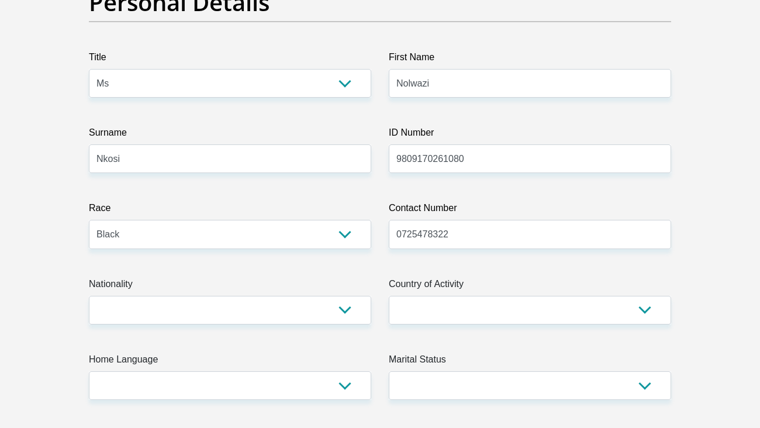
scroll to position [133, 0]
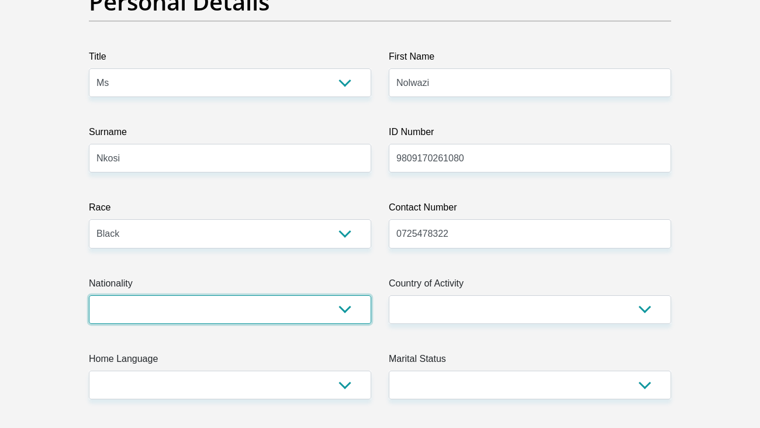
select select "ZAF"
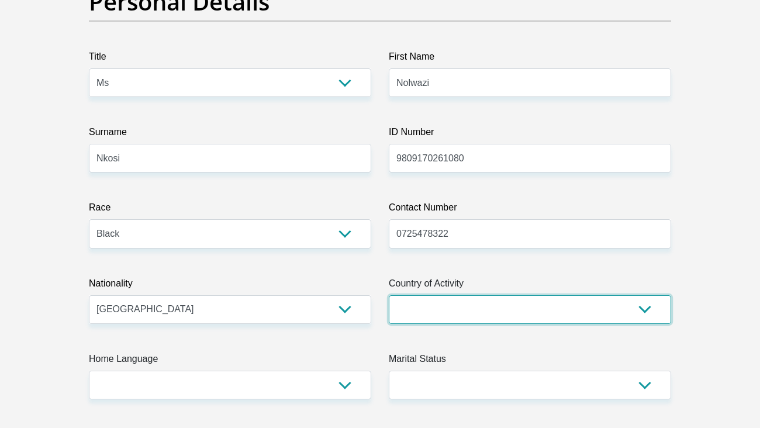
select select "ZAF"
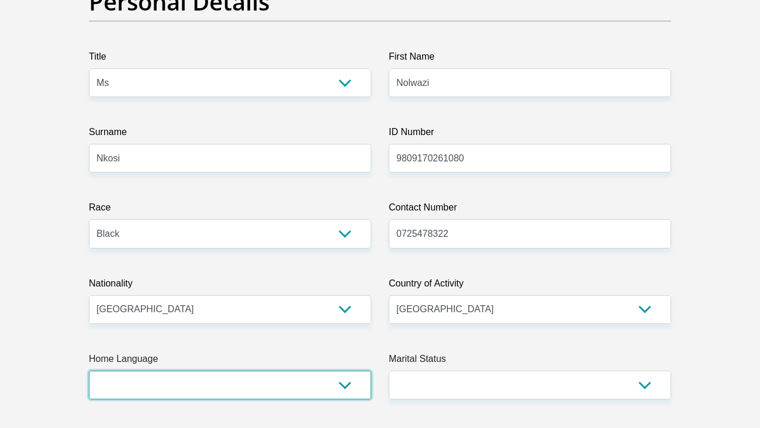
select select "ssw"
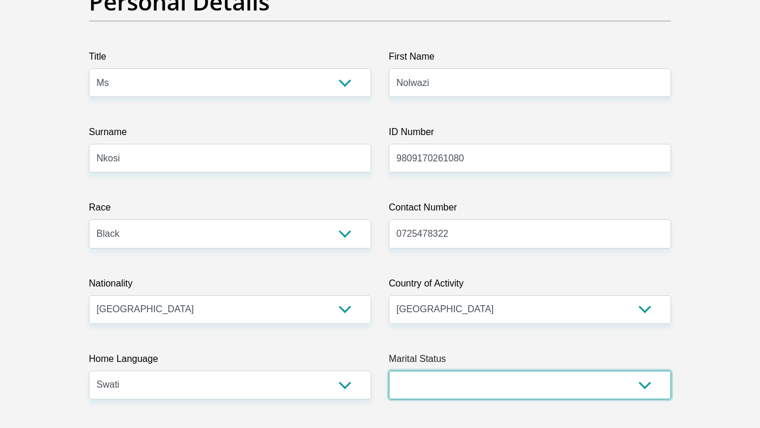
select select "2"
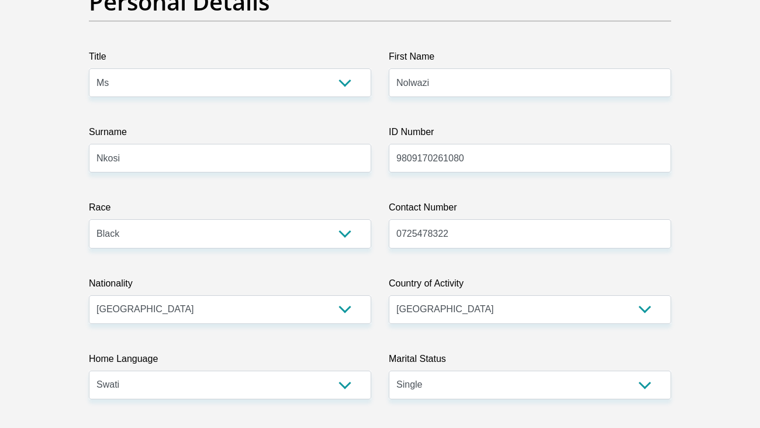
click at [331, 356] on label "Home Language" at bounding box center [230, 362] width 282 height 19
click at [331, 371] on select "Afrikaans English Sepedi South Ndebele Southern Sotho Swati Tsonga Tswana Venda…" at bounding box center [230, 385] width 282 height 29
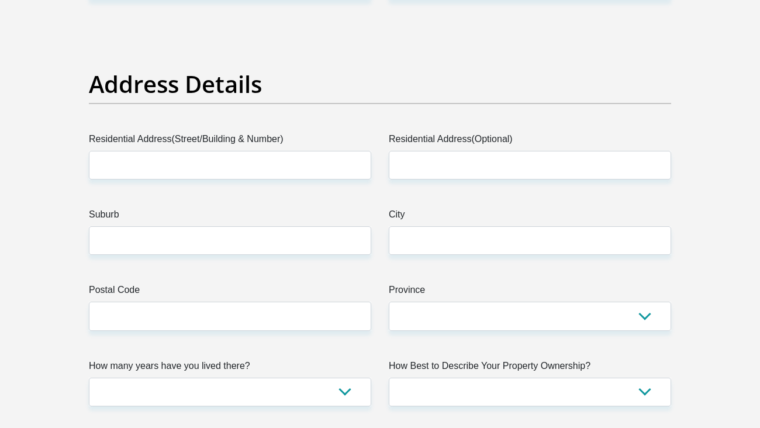
scroll to position [537, 0]
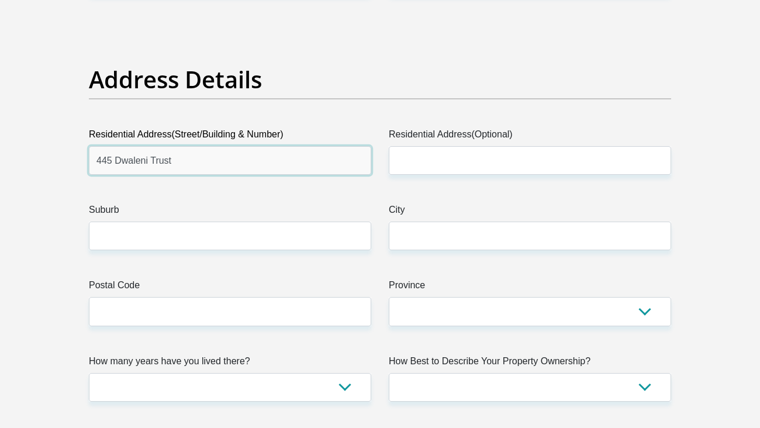
type input "445 Dwaleni Trust"
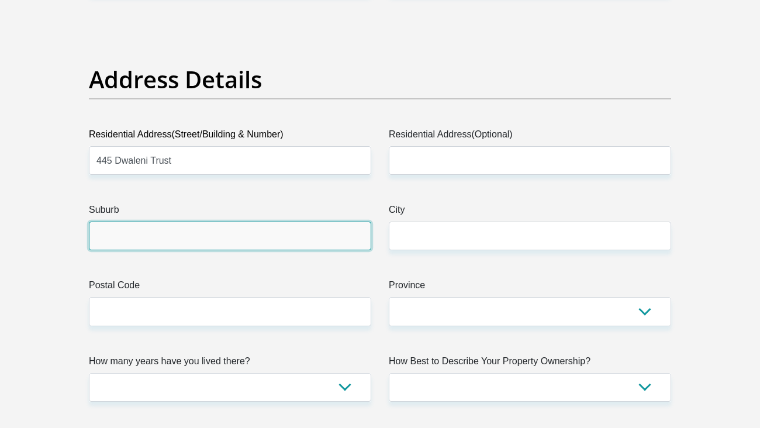
click at [225, 236] on input "Suburb" at bounding box center [230, 236] width 282 height 29
type input "Kabokweni"
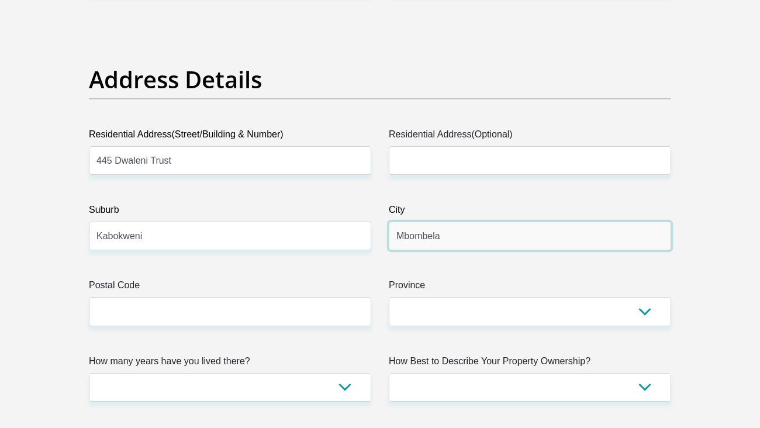
type input "Mbombela"
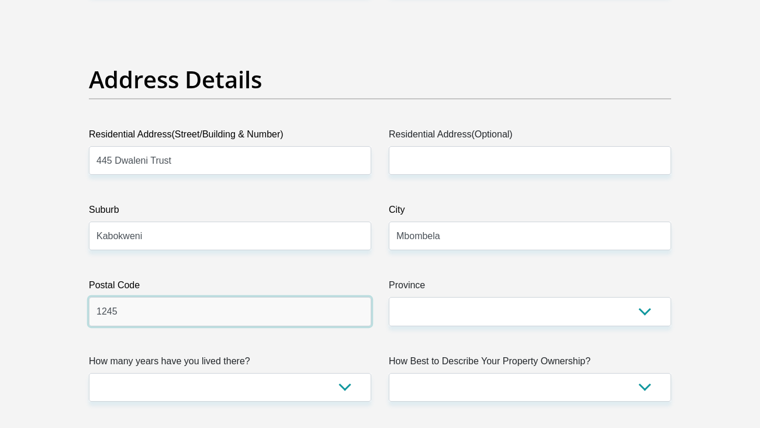
type input "1245"
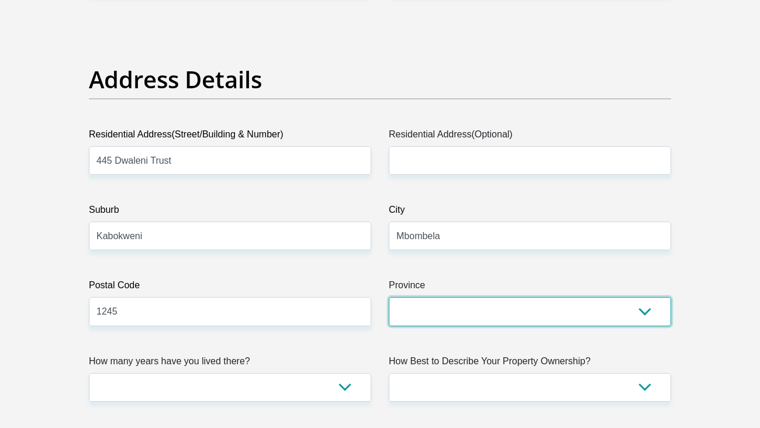
select select "Mpumalanga"
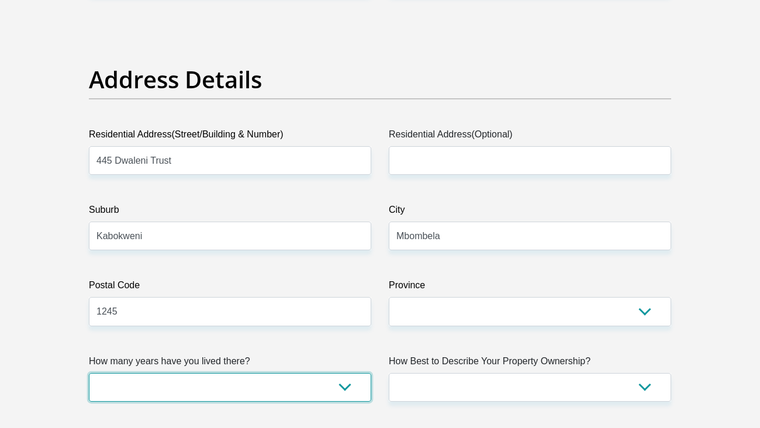
select select "4"
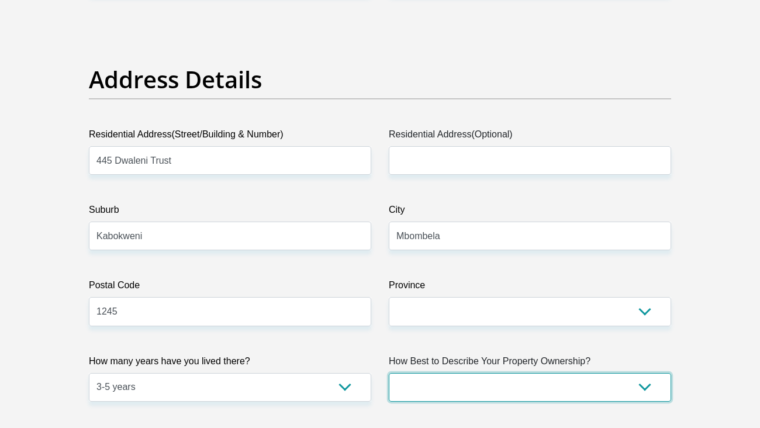
select select "parents"
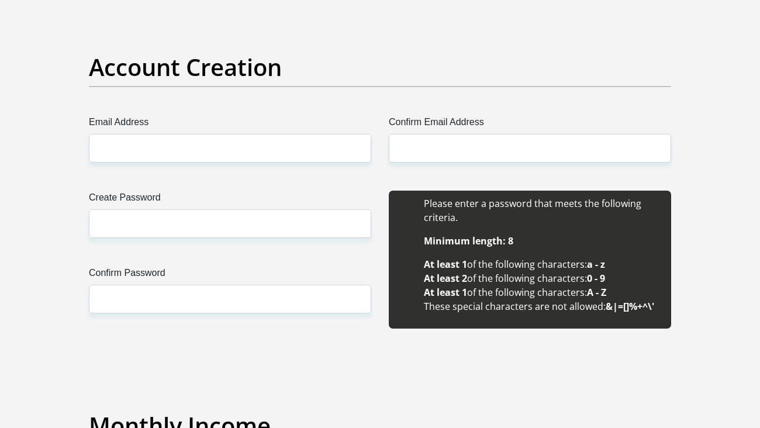
scroll to position [957, 0]
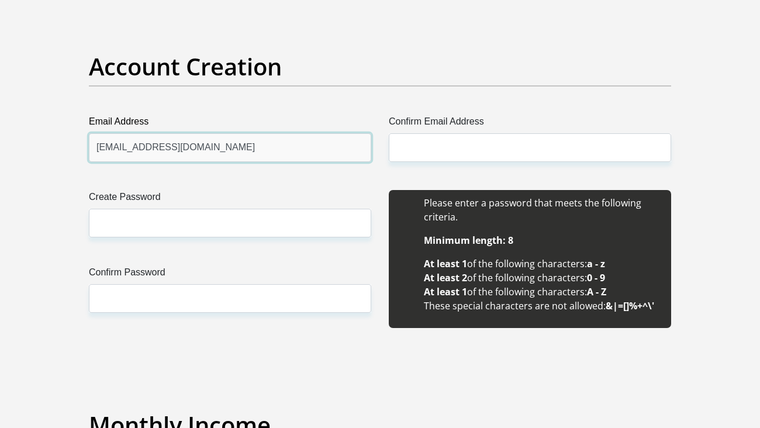
type input "nolwazinkosi98@gmail.com"
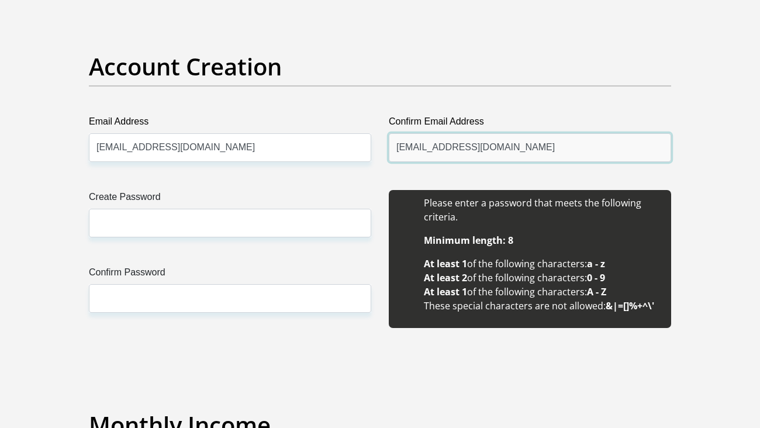
type input "nolwazinkosi98@gmail.com"
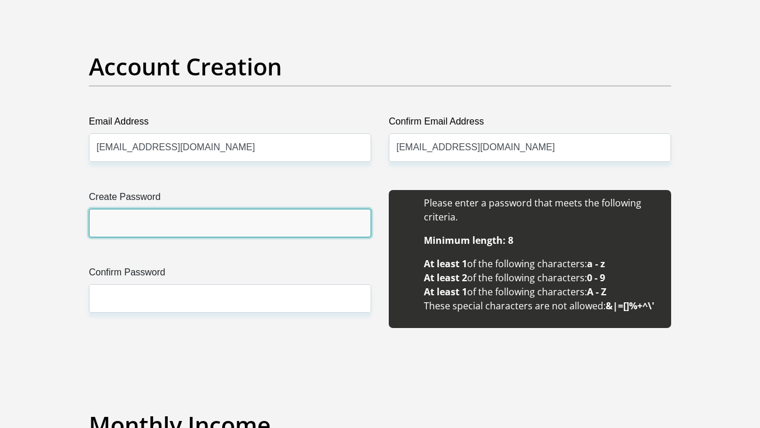
click at [239, 221] on input "Create Password" at bounding box center [230, 223] width 282 height 29
type input "Knowledge@1998"
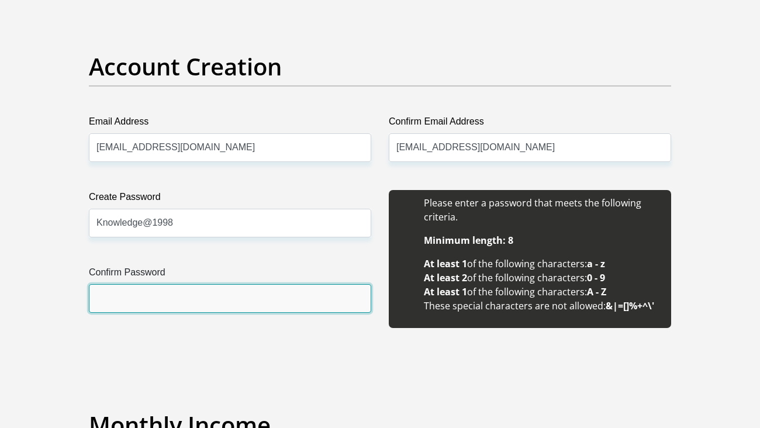
click at [195, 295] on input "Confirm Password" at bounding box center [230, 299] width 282 height 29
type input "Knowledge@1998"
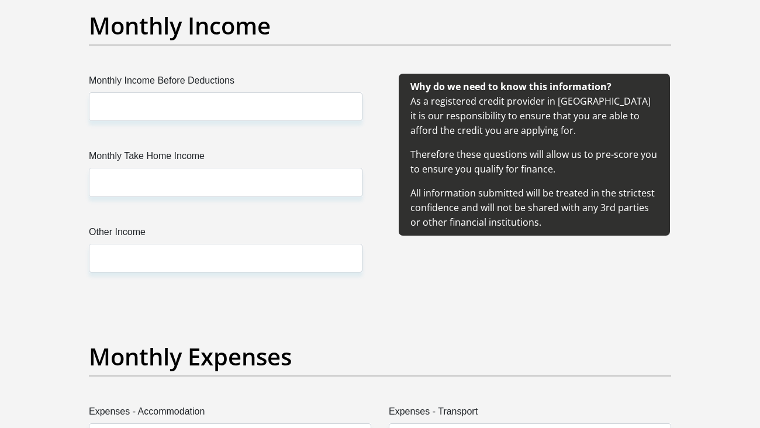
scroll to position [1358, 0]
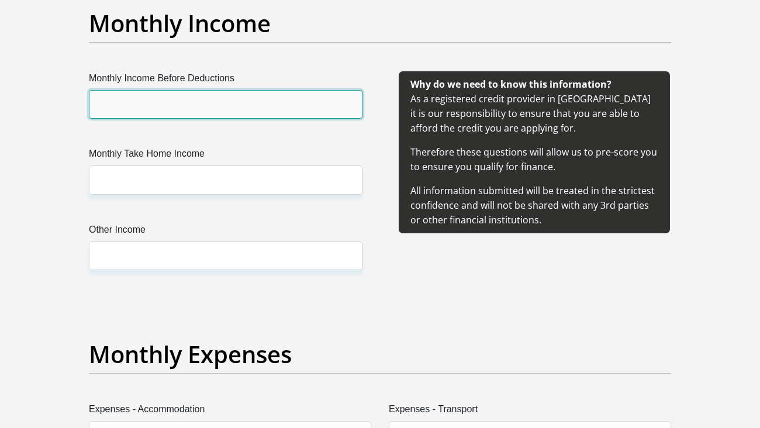
click at [241, 108] on input "Monthly Income Before Deductions" at bounding box center [226, 105] width 274 height 29
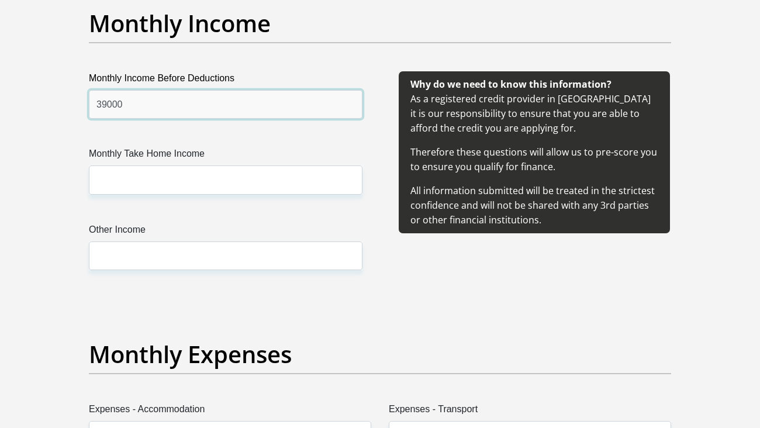
type input "39000"
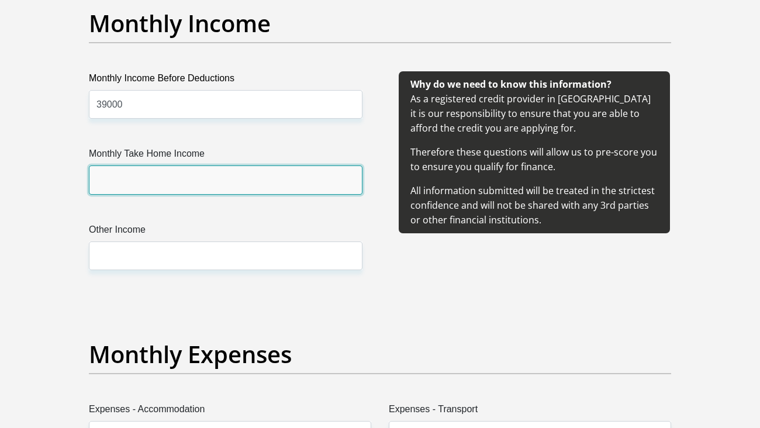
click at [210, 177] on input "Monthly Take Home Income" at bounding box center [226, 180] width 274 height 29
type input "25000"
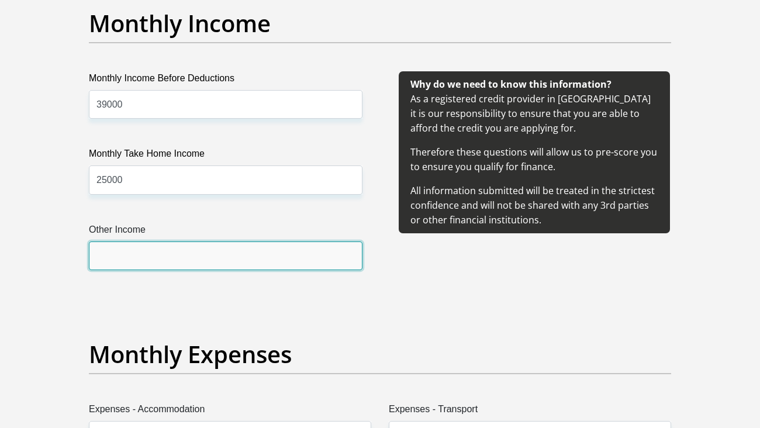
click at [196, 256] on input "Other Income" at bounding box center [226, 256] width 274 height 29
type input "3000"
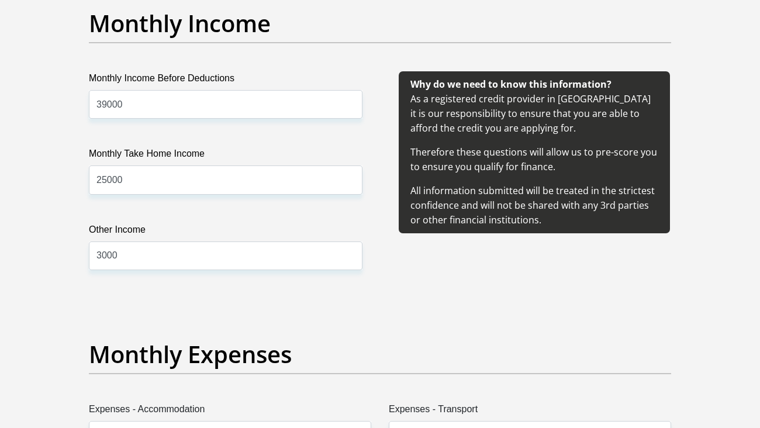
click at [184, 298] on div "Monthly Income Before Deductions 39000 Monthly Take Home Income 25000 Other Inc…" at bounding box center [225, 185] width 309 height 227
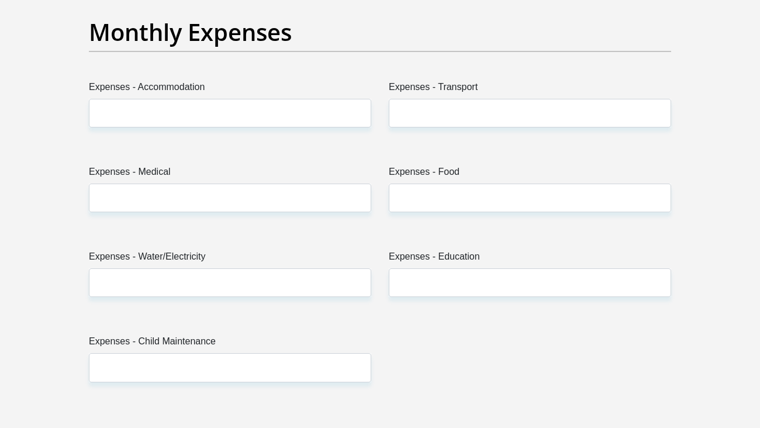
scroll to position [1683, 0]
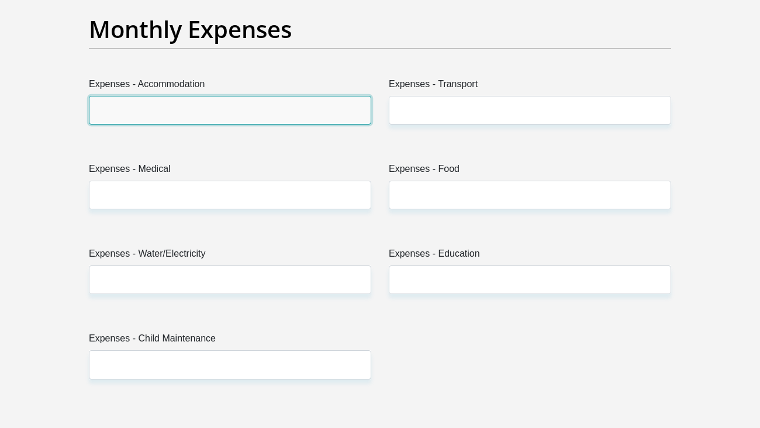
click at [142, 105] on input "Expenses - Accommodation" at bounding box center [230, 110] width 282 height 29
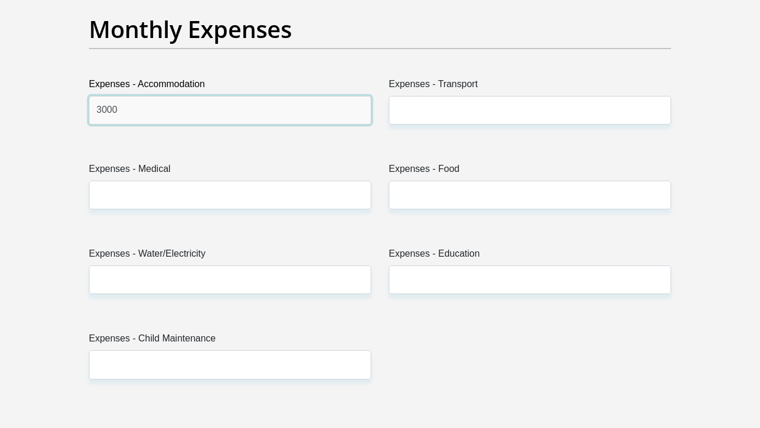
type input "3000"
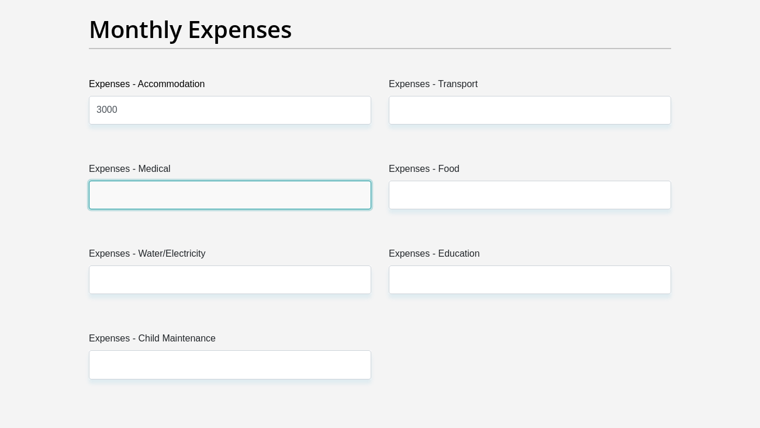
click at [263, 199] on input "Expenses - Medical" at bounding box center [230, 195] width 282 height 29
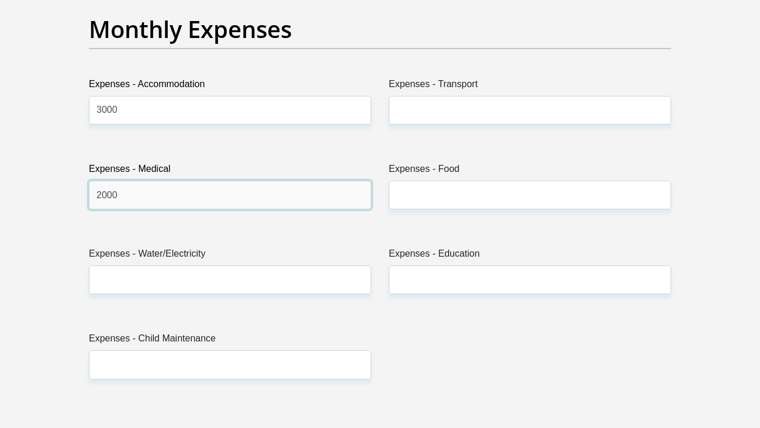
type input "2000"
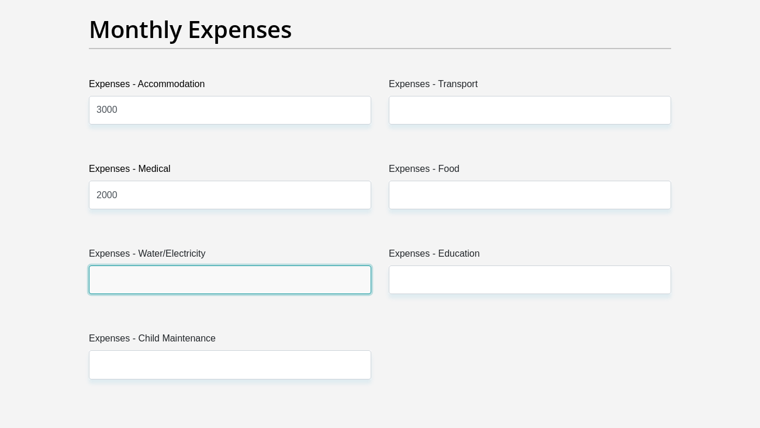
click at [235, 286] on input "Expenses - Water/Electricity" at bounding box center [230, 280] width 282 height 29
type input "500"
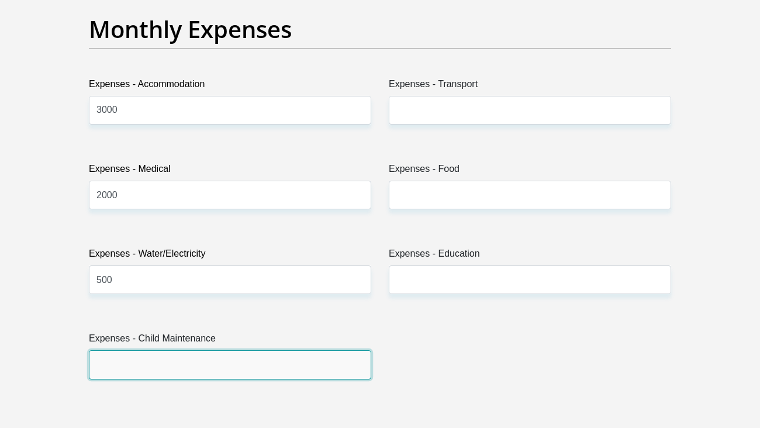
click at [186, 357] on input "Expenses - Child Maintenance" at bounding box center [230, 365] width 282 height 29
type input "00"
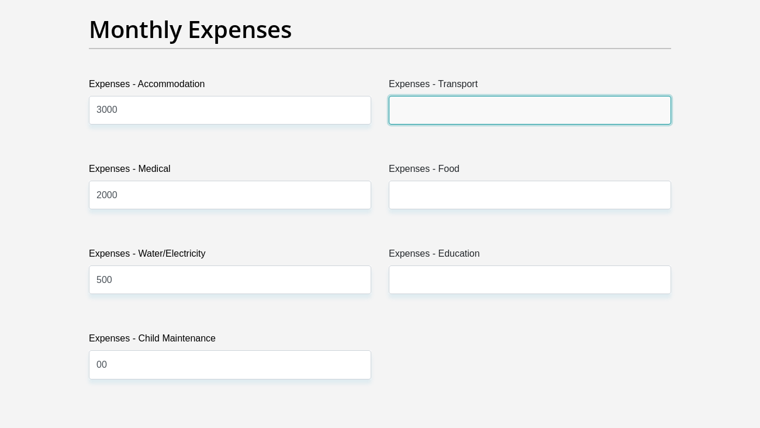
click at [439, 101] on input "Expenses - Transport" at bounding box center [530, 110] width 282 height 29
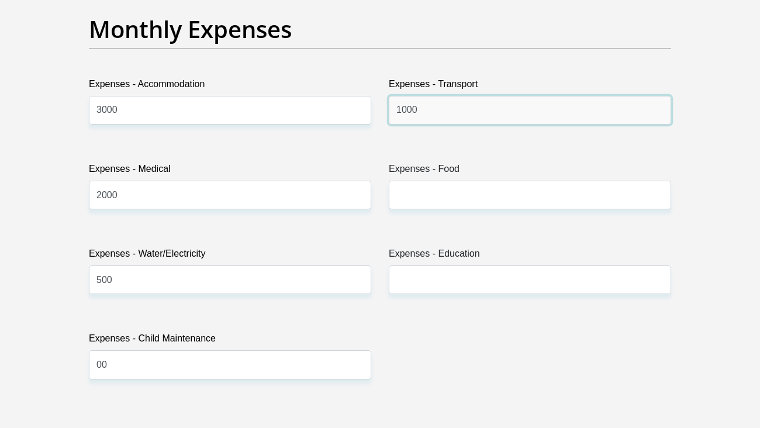
click at [403, 111] on input "1000" at bounding box center [530, 110] width 282 height 29
type input "7000"
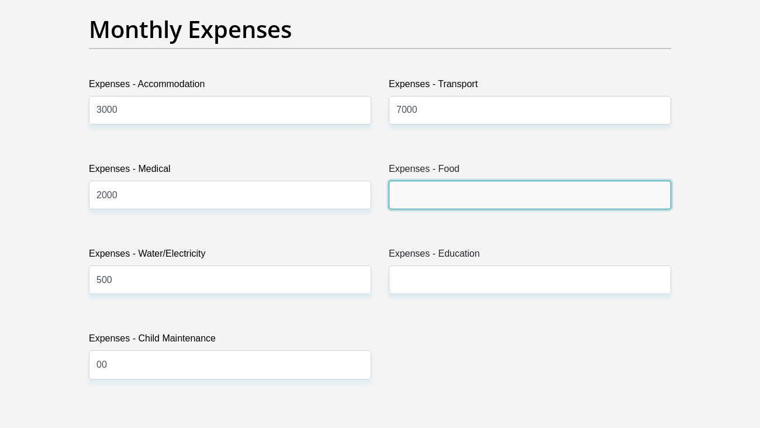
click at [417, 189] on input "Expenses - Food" at bounding box center [530, 195] width 282 height 29
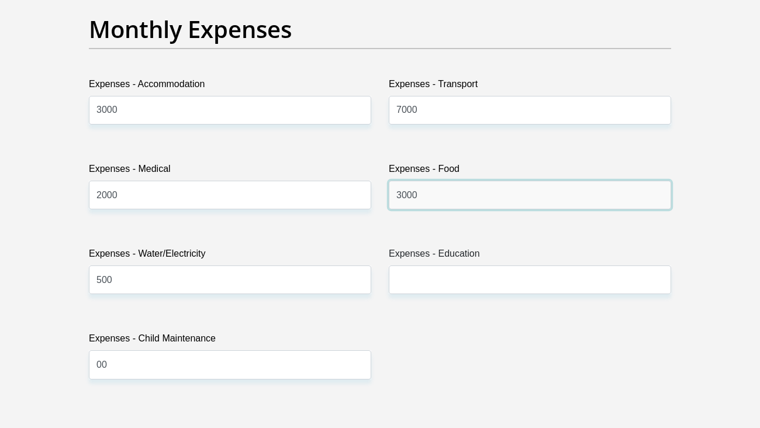
type input "3000"
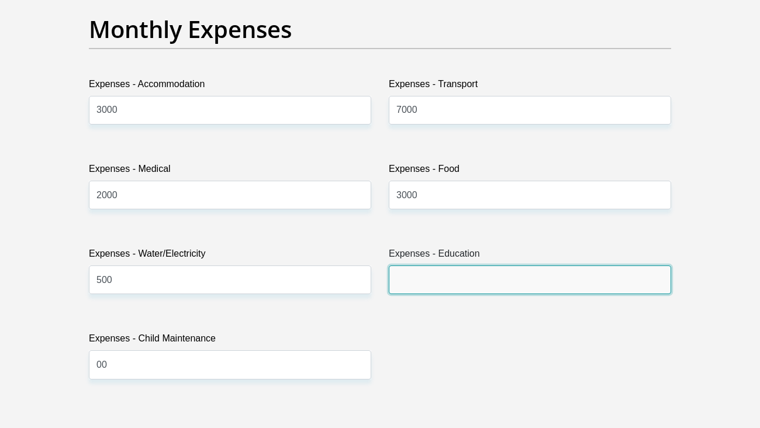
click at [434, 278] on input "Expenses - Education" at bounding box center [530, 280] width 282 height 29
type input "00"
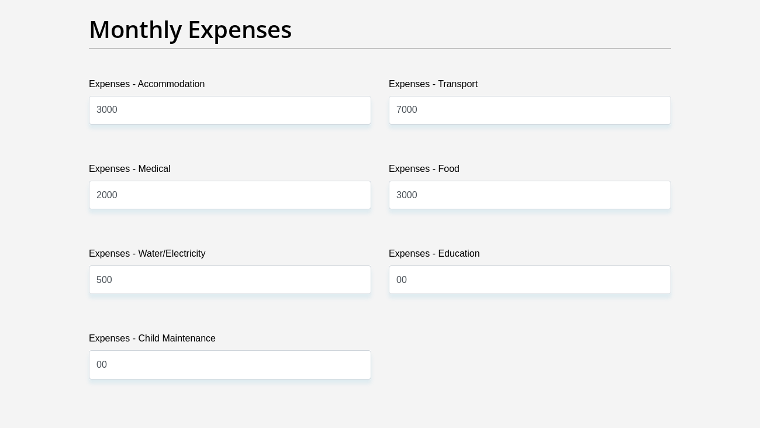
click at [473, 337] on div "Title Mr Ms Mrs Dr Other First Name Nolwazi Surname Nkosi ID Number 98091702610…" at bounding box center [380, 402] width 600 height 3805
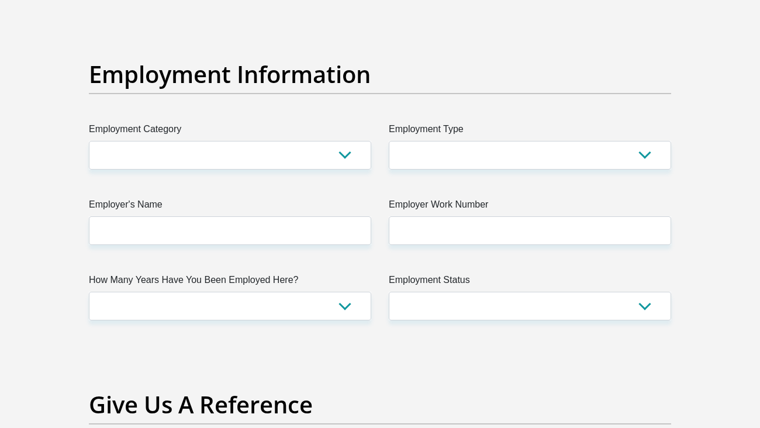
scroll to position [2078, 0]
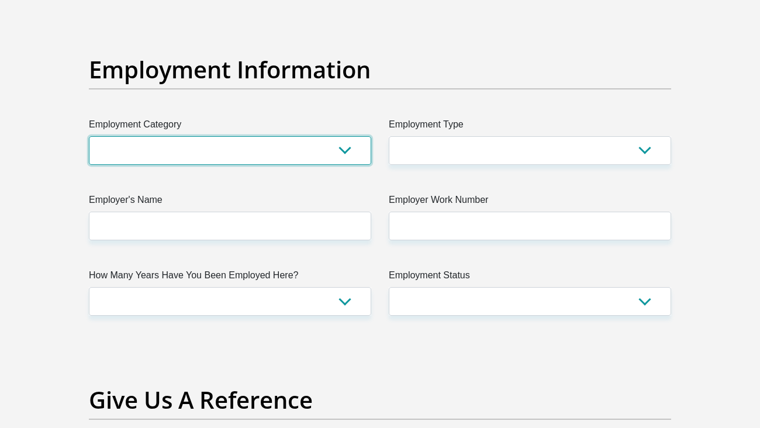
select select "28"
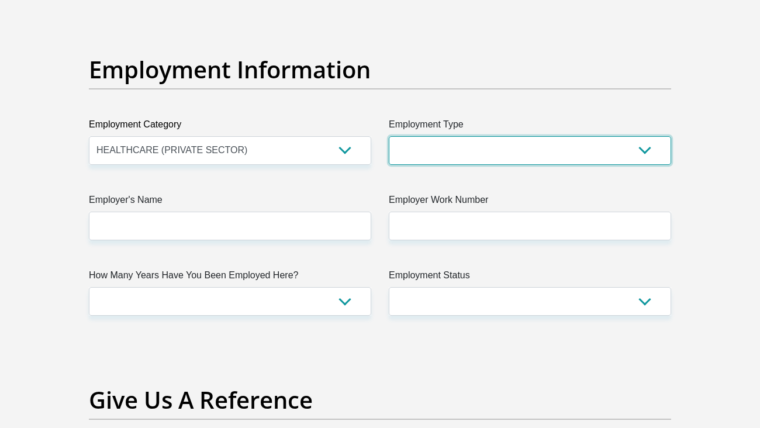
select select "Unknown/Other"
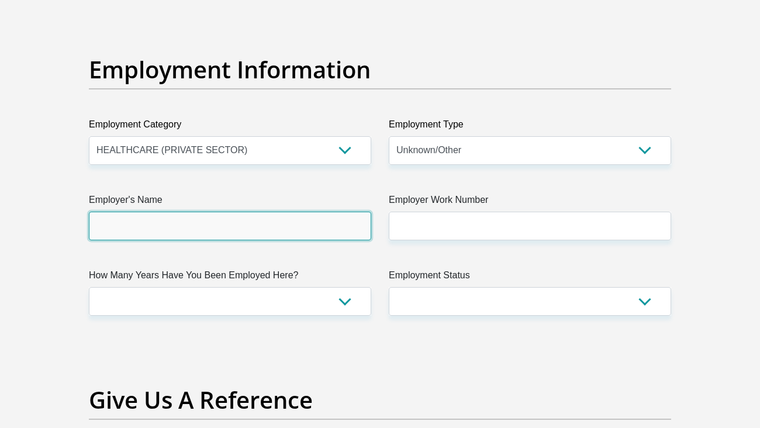
type input "m"
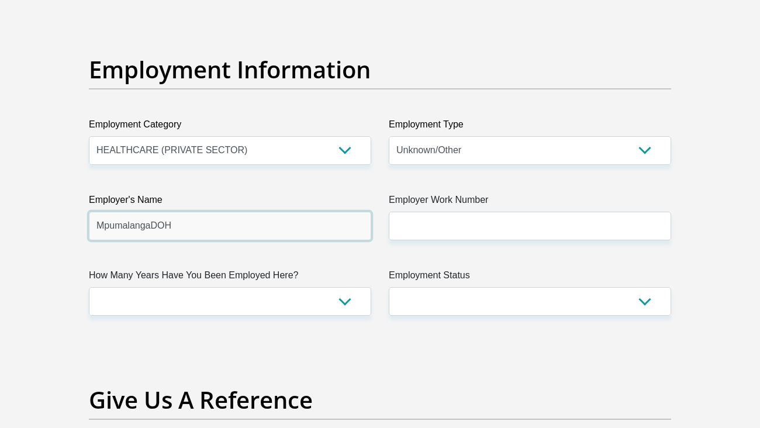
type input "MpumalangaDOH"
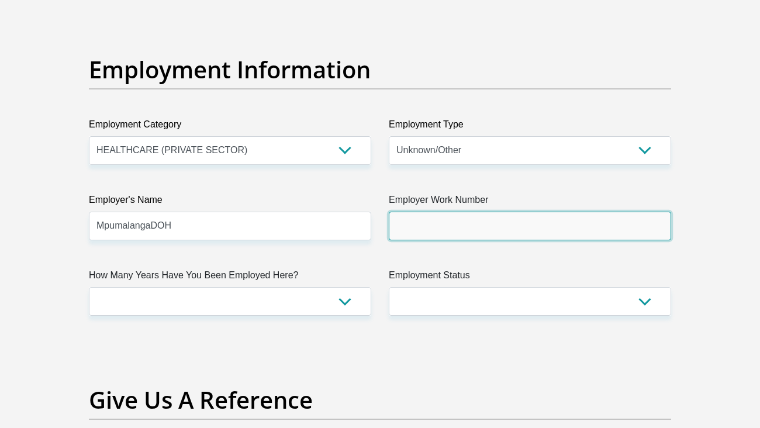
click at [510, 226] on input "Employer Work Number" at bounding box center [530, 226] width 282 height 29
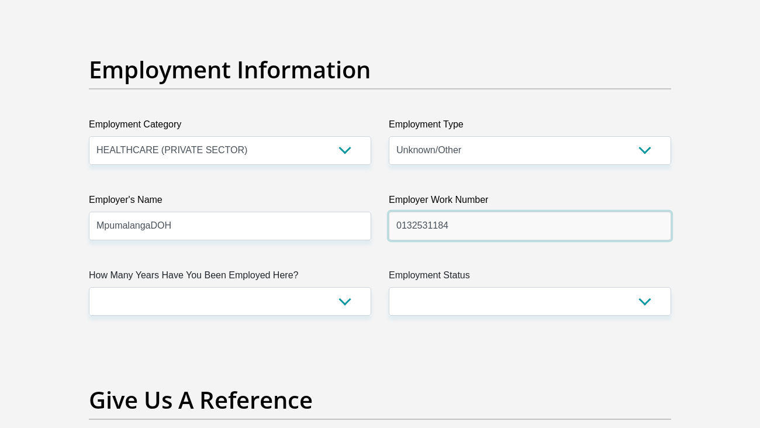
type input "0132531184"
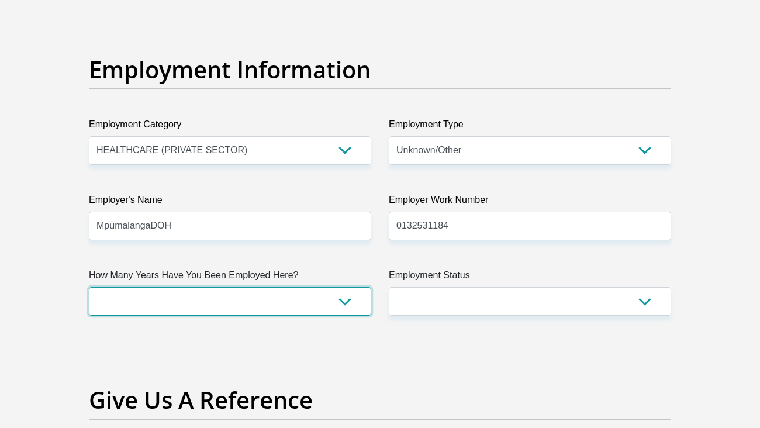
select select "48"
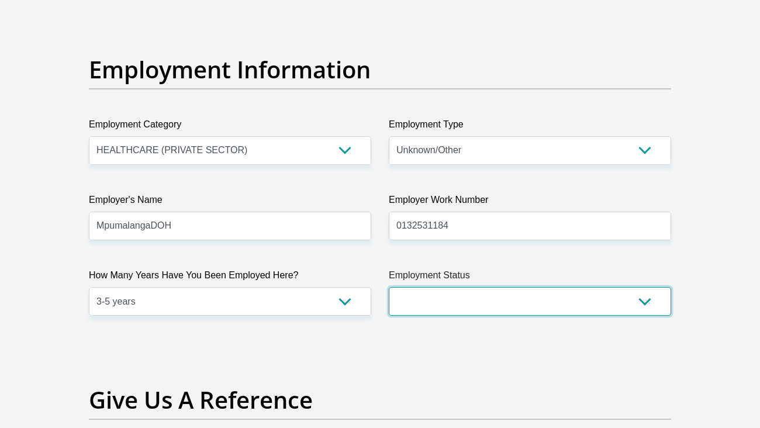
select select "1"
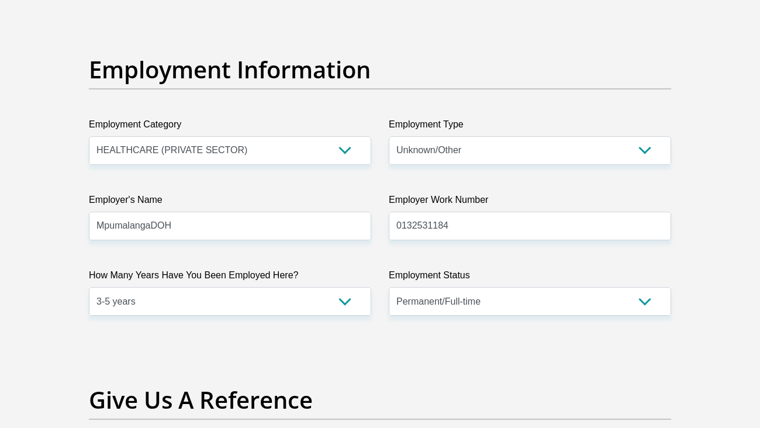
click at [345, 335] on div "Title Mr Ms Mrs Dr Other First Name Nolwazi Surname Nkosi ID Number 98091702610…" at bounding box center [380, 8] width 600 height 3805
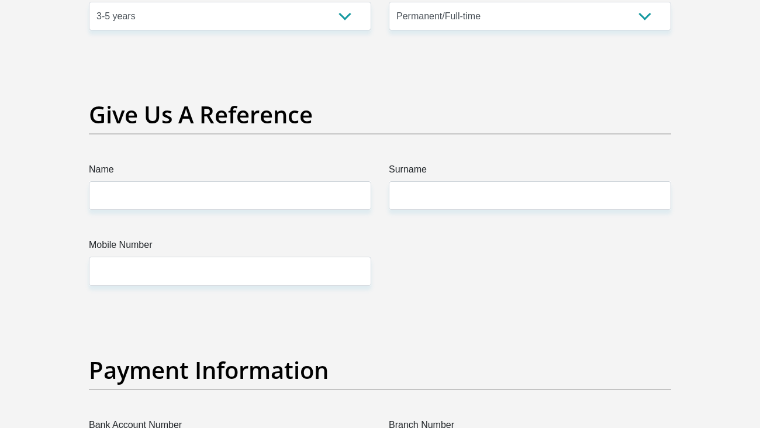
scroll to position [2423, 0]
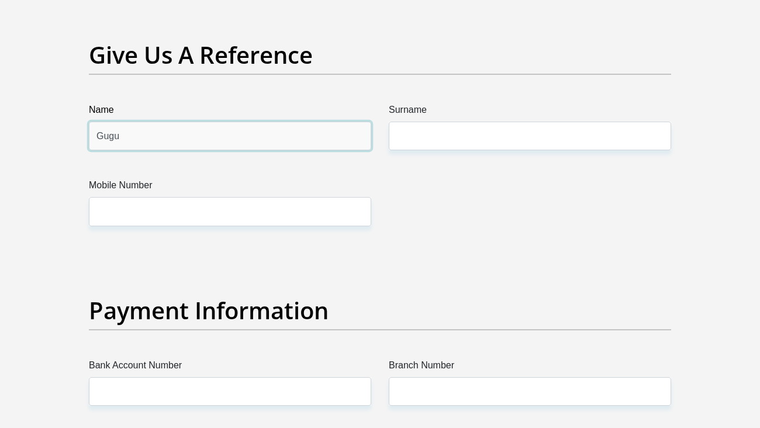
type input "Gugu"
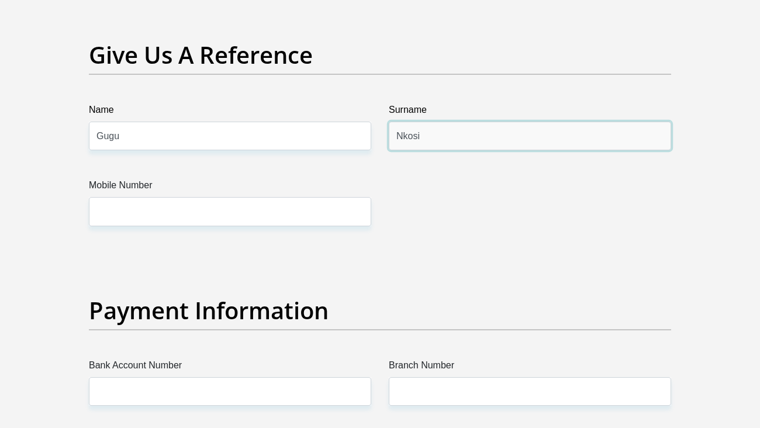
type input "Nkosi"
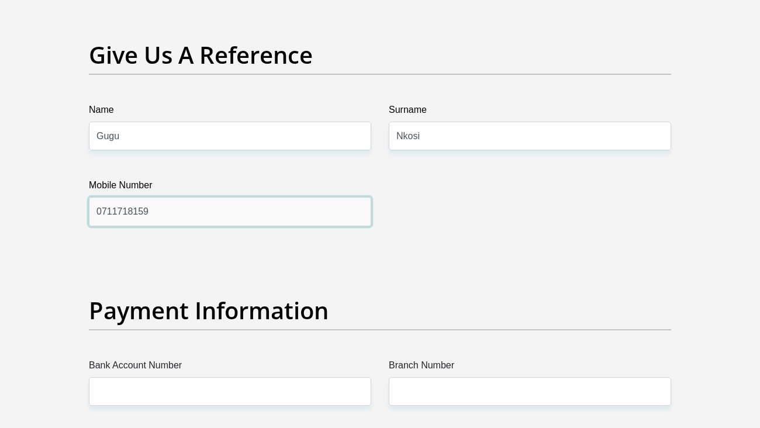
type input "0711718159"
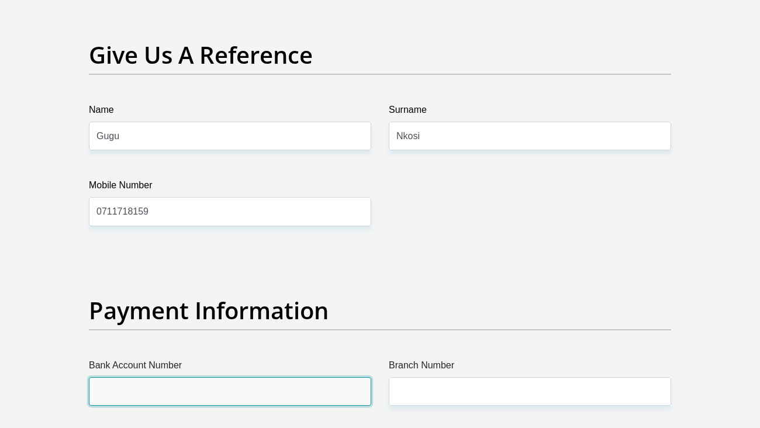
click at [257, 392] on input "Bank Account Number" at bounding box center [230, 392] width 282 height 29
type input "1534376044"
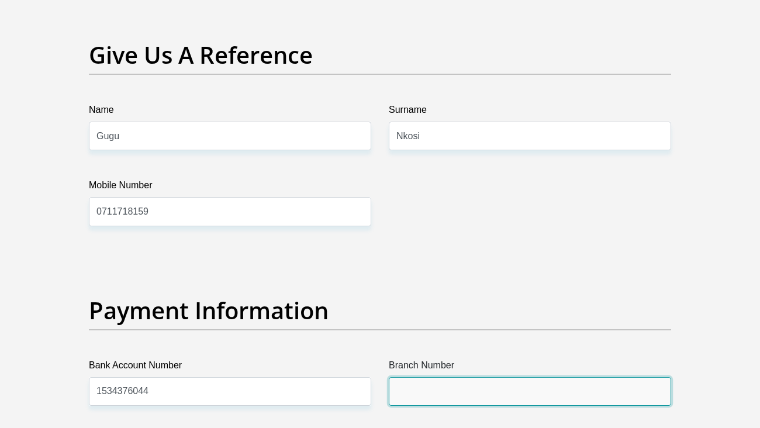
click at [433, 390] on input "Branch Number" at bounding box center [530, 392] width 282 height 29
type input "470010"
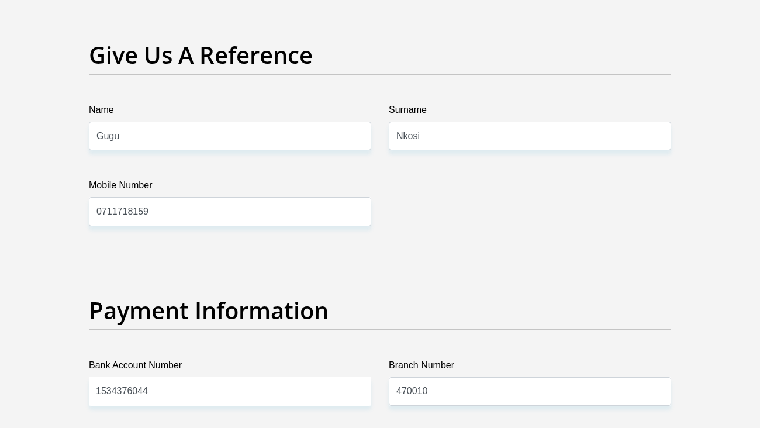
type input "CAPITEC BANK LIMITED"
type input "CAPITEC BANK CPC"
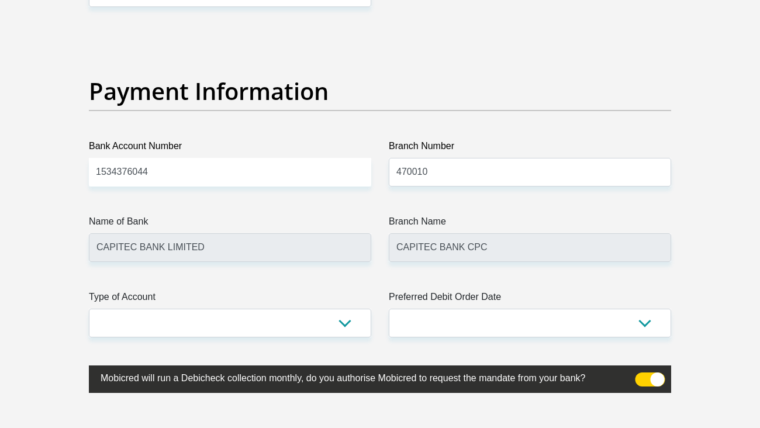
scroll to position [2689, 0]
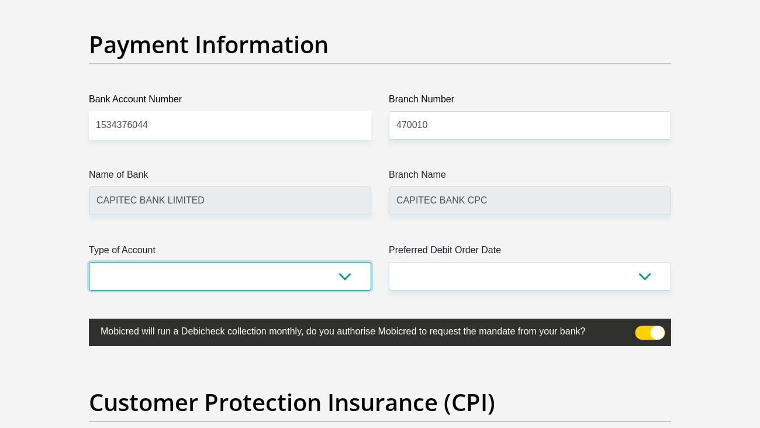
select select "SAV"
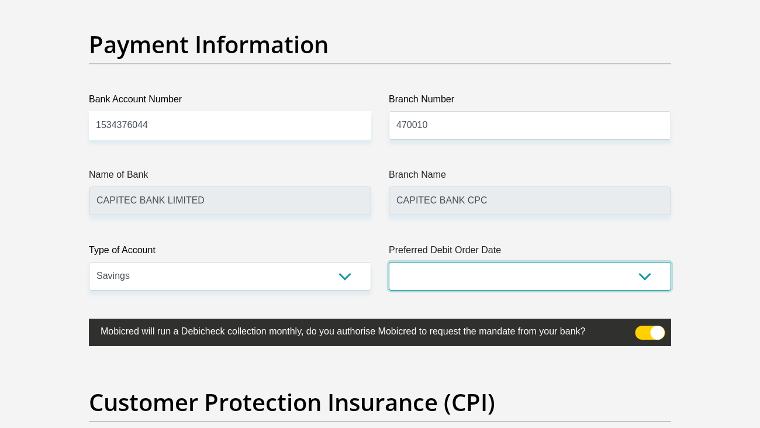
select select "18"
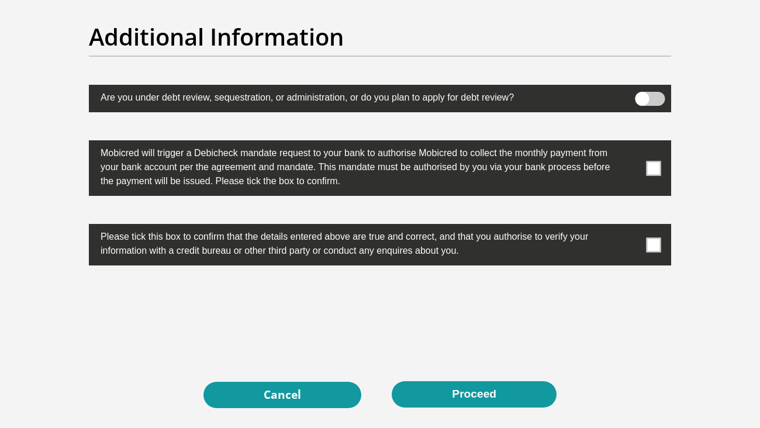
scroll to position [3649, 0]
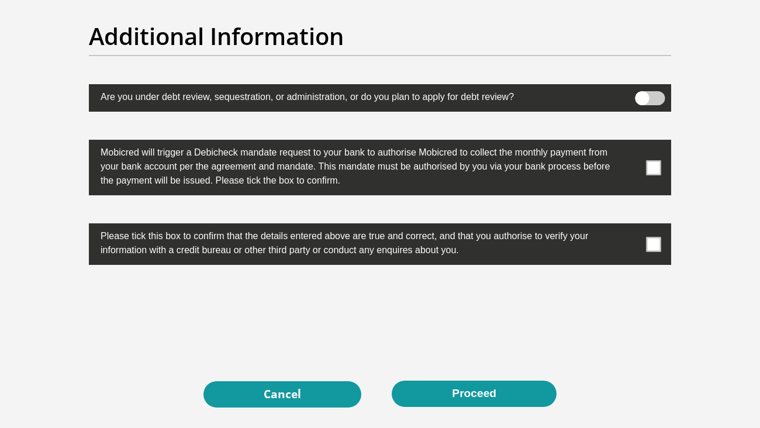
click at [657, 163] on span at bounding box center [654, 168] width 15 height 15
click at [630, 143] on input "checkbox" at bounding box center [630, 143] width 0 height 0
click at [653, 246] on span at bounding box center [654, 244] width 15 height 15
click at [630, 227] on input "checkbox" at bounding box center [630, 227] width 0 height 0
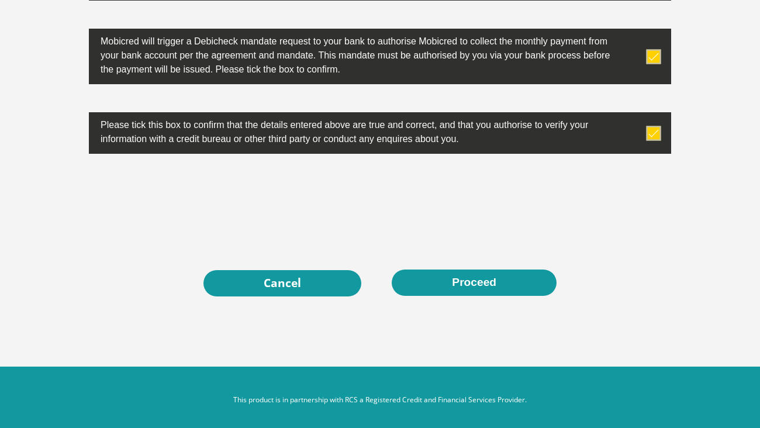
scroll to position [3766, 0]
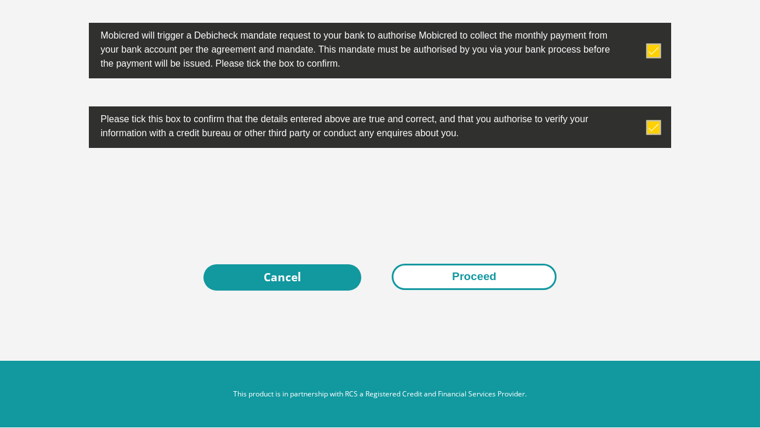
click at [473, 288] on button "Proceed" at bounding box center [474, 277] width 165 height 26
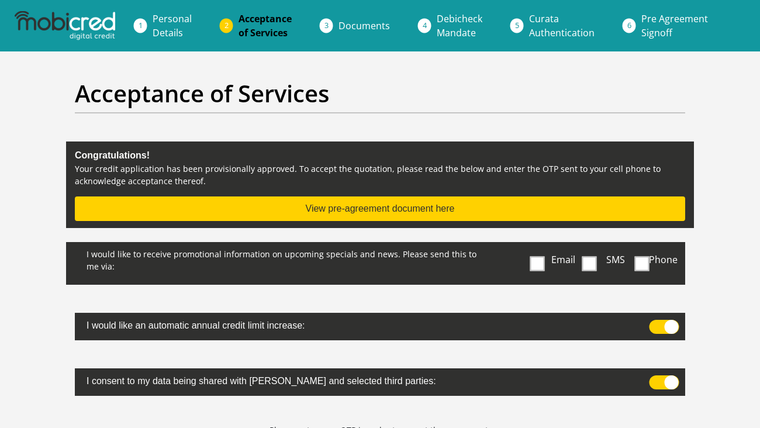
click at [431, 206] on button "View pre-agreement document here" at bounding box center [380, 208] width 610 height 25
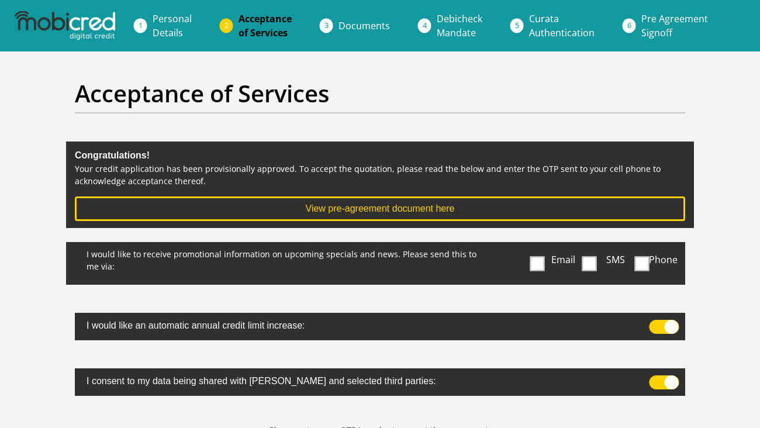
click at [371, 98] on h2 "Acceptance of Services" at bounding box center [380, 94] width 610 height 28
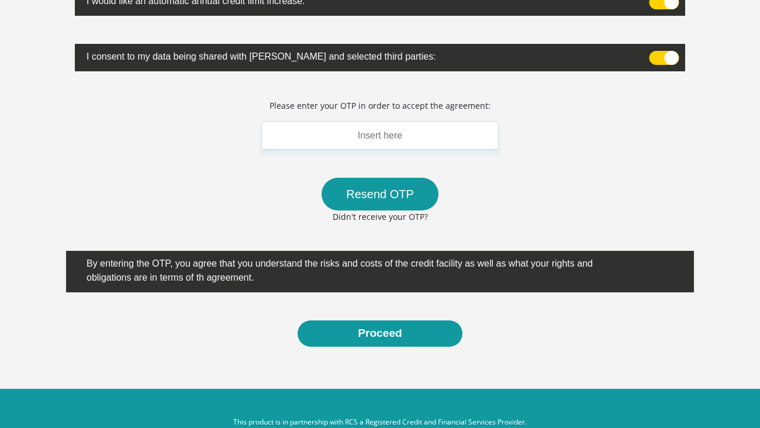
scroll to position [326, 0]
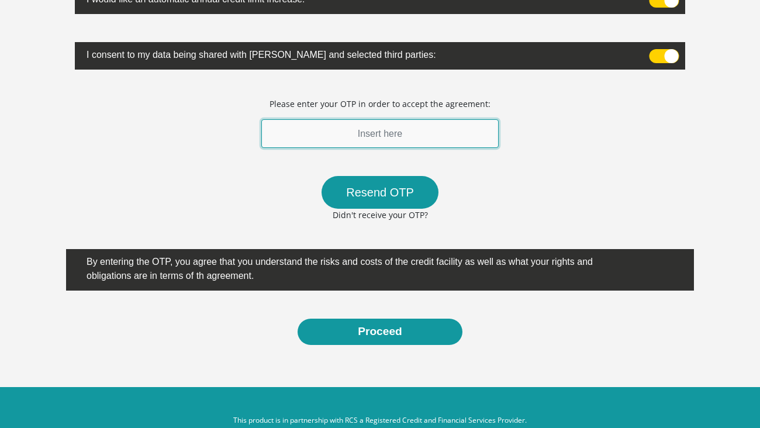
click at [350, 138] on input "text" at bounding box center [379, 134] width 237 height 29
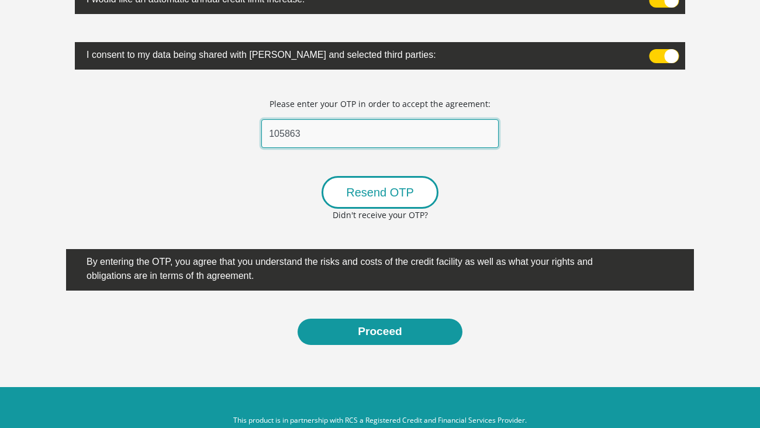
type input "105863"
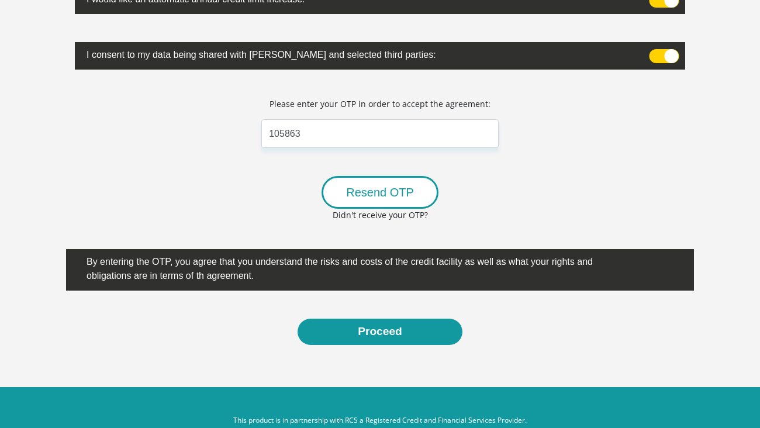
click at [358, 191] on button "Resend OTP" at bounding box center [380, 193] width 117 height 33
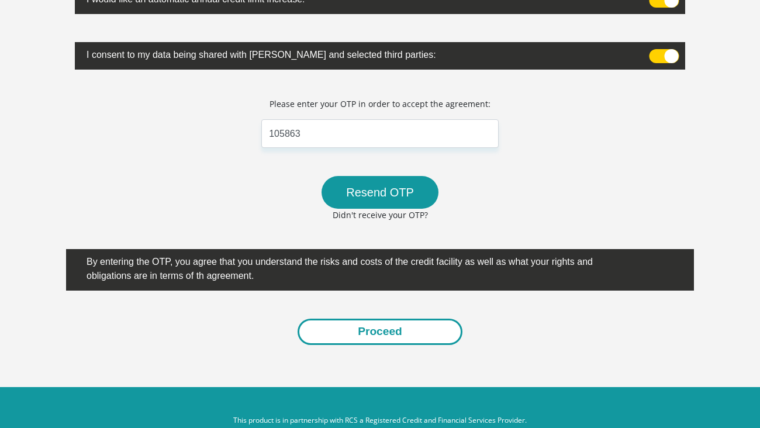
click at [374, 332] on button "Proceed" at bounding box center [380, 332] width 165 height 26
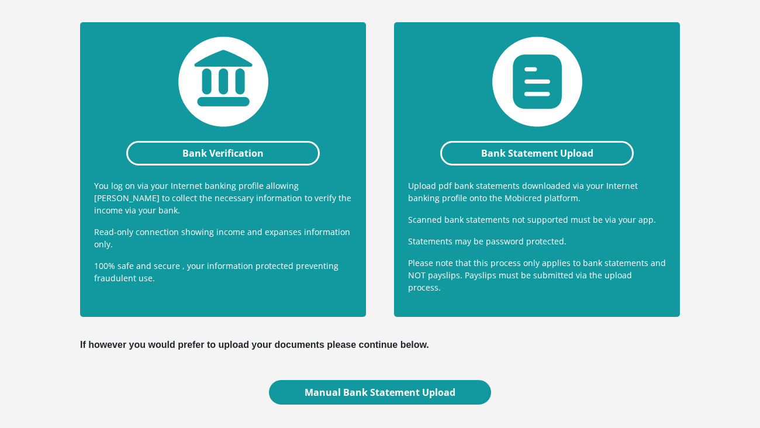
scroll to position [274, 0]
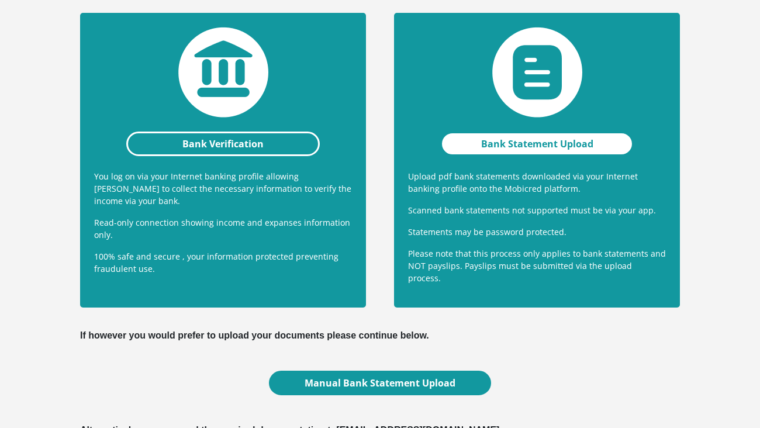
click at [478, 142] on link "Bank Statement Upload" at bounding box center [537, 144] width 194 height 25
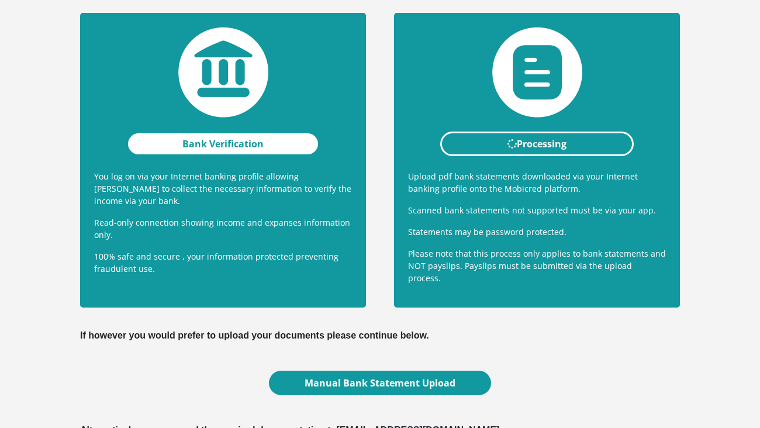
click at [264, 142] on link "Bank Verification" at bounding box center [223, 144] width 194 height 25
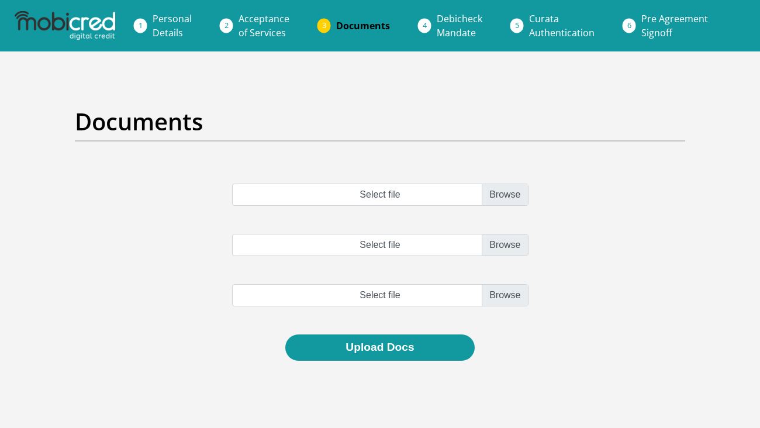
click at [505, 200] on input "Select file" at bounding box center [380, 195] width 296 height 22
type input "C:\fakepath\account_statement_1-Aug-2025_to_7-Sep-2025.pdf"
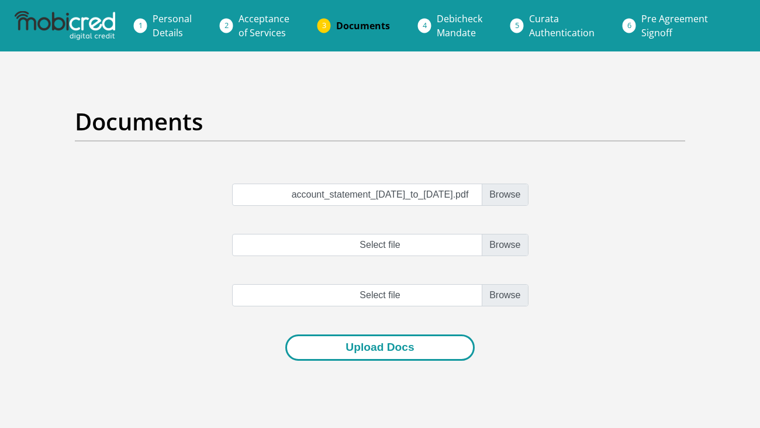
click at [413, 344] on button "Upload Docs" at bounding box center [379, 347] width 189 height 26
click at [374, 346] on button "Upload Docs" at bounding box center [379, 347] width 189 height 26
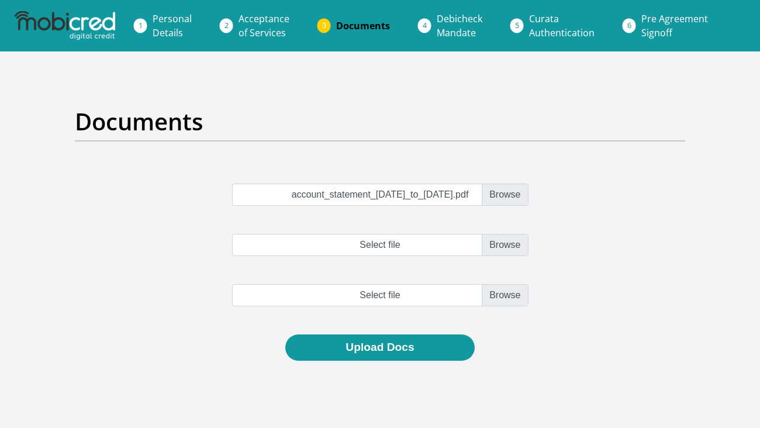
click at [343, 26] on span "Documents" at bounding box center [363, 25] width 54 height 13
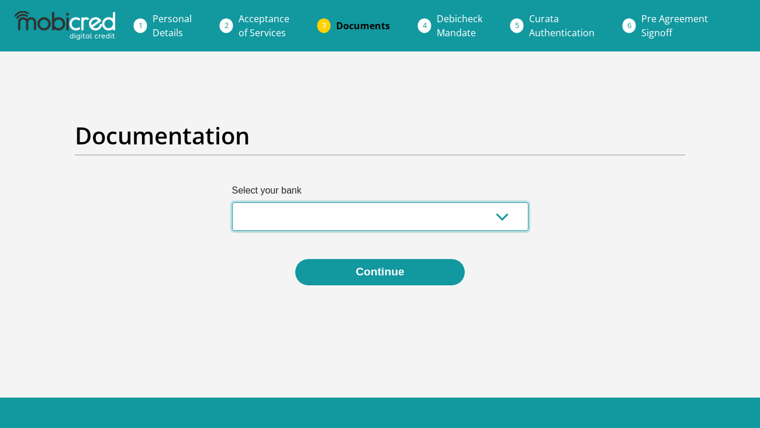
select select "{"id":"2","title":"Capitec Bank","institution":"Capitec","alias":"capitec","cou…"
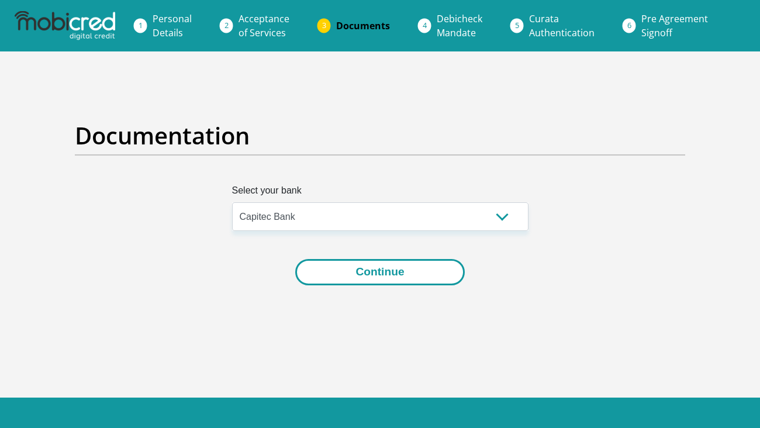
click at [326, 265] on button "Continue" at bounding box center [379, 272] width 169 height 26
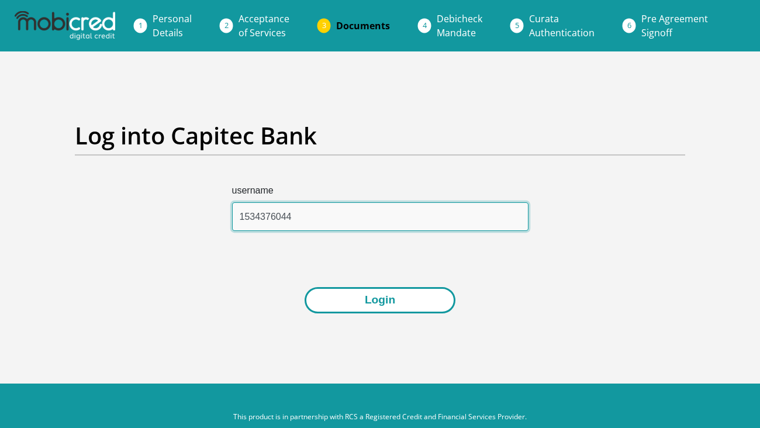
type input "1534376044"
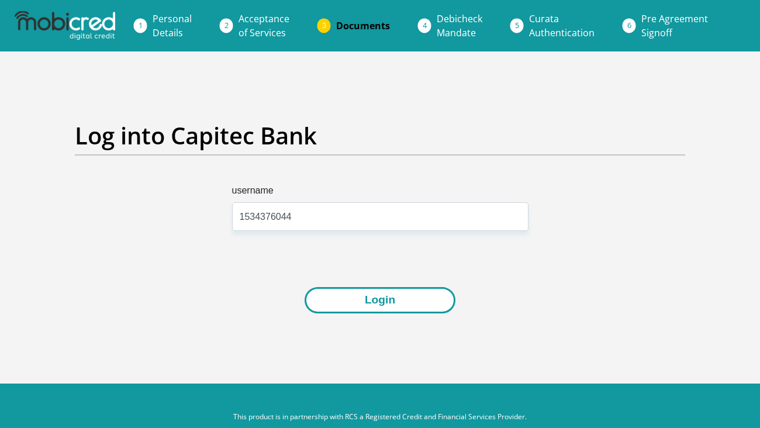
click at [338, 297] on button "Login" at bounding box center [380, 300] width 151 height 26
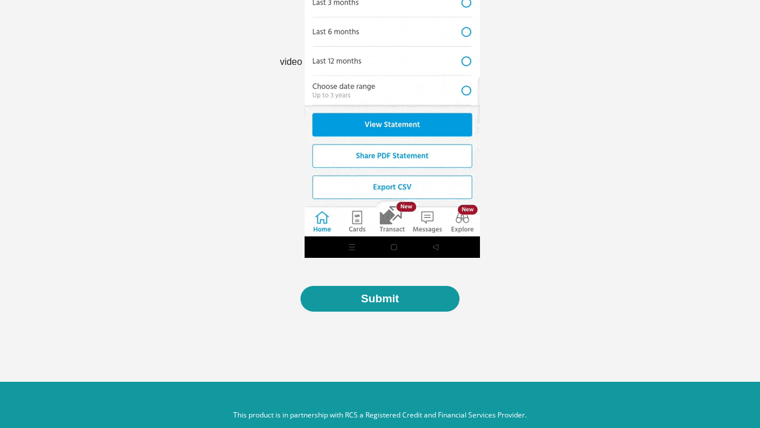
scroll to position [364, 0]
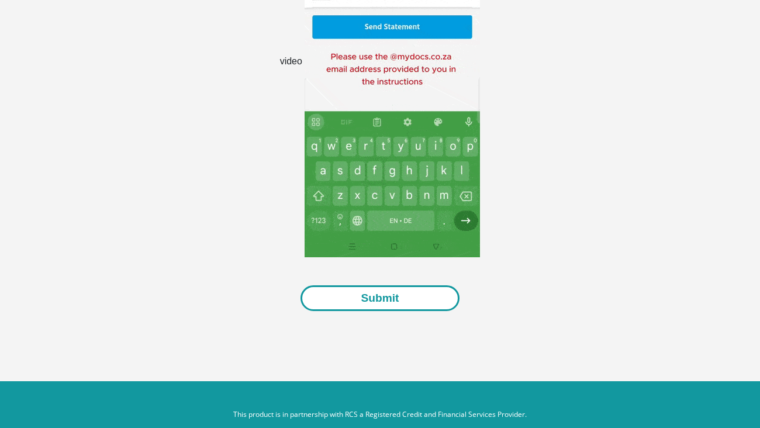
click at [426, 297] on button "Submit" at bounding box center [380, 299] width 158 height 26
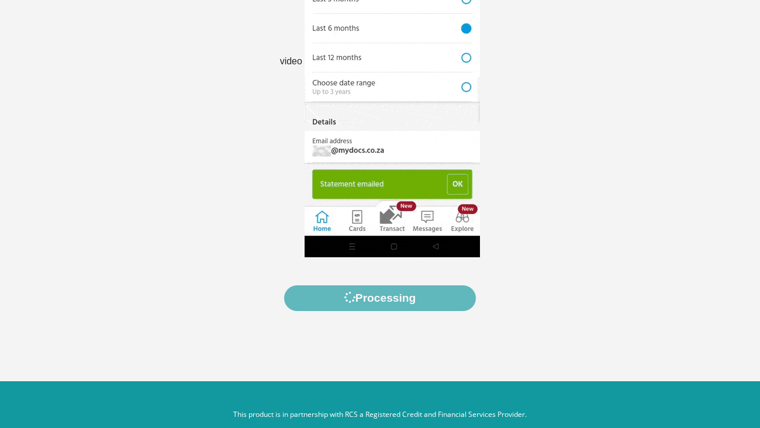
click at [540, 122] on div "video" at bounding box center [380, 76] width 600 height 419
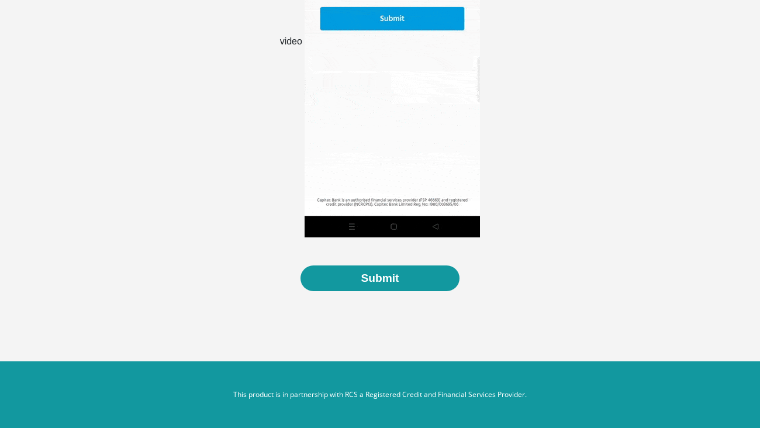
scroll to position [384, 0]
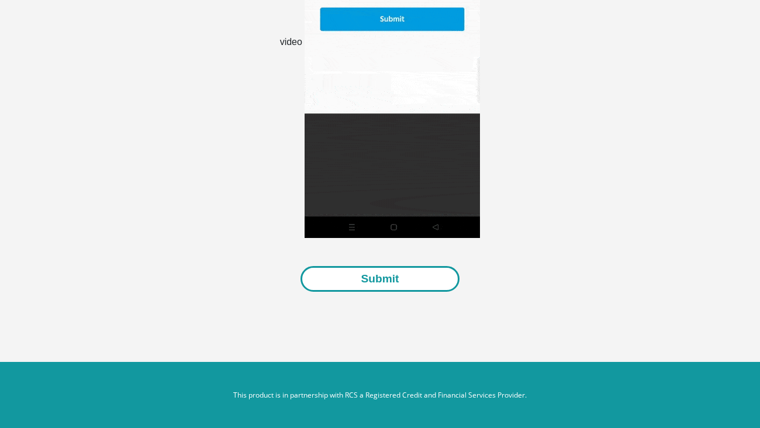
click at [396, 281] on button "Submit" at bounding box center [380, 279] width 158 height 26
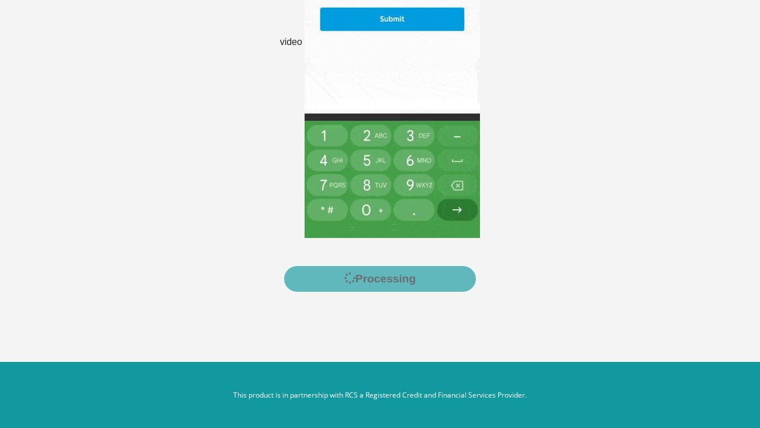
scroll to position [384, 0]
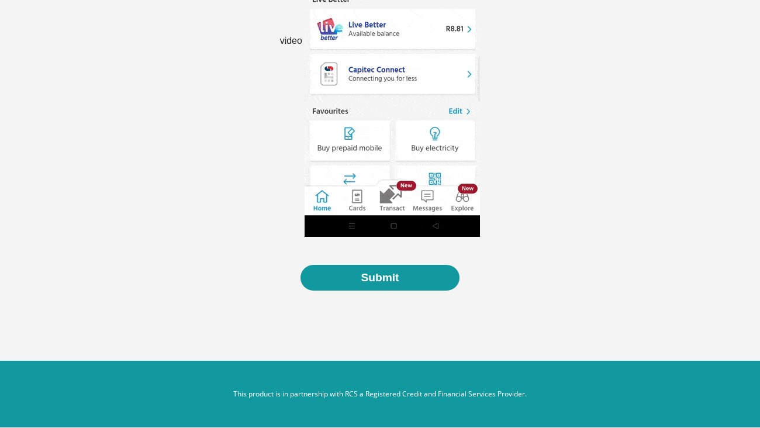
scroll to position [384, 0]
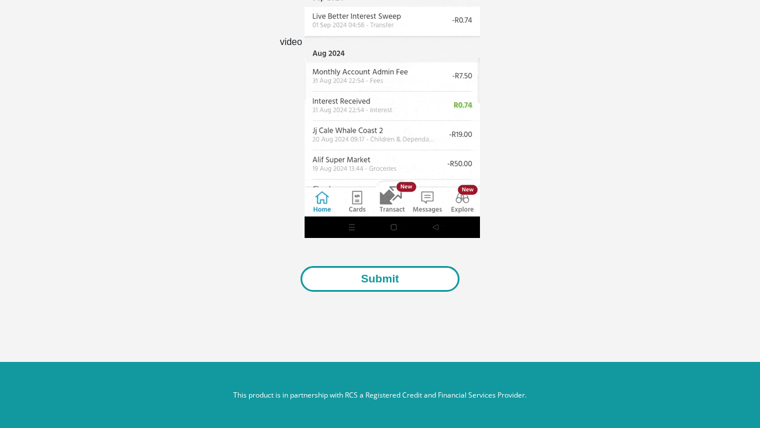
click at [370, 281] on button "Submit" at bounding box center [380, 279] width 158 height 26
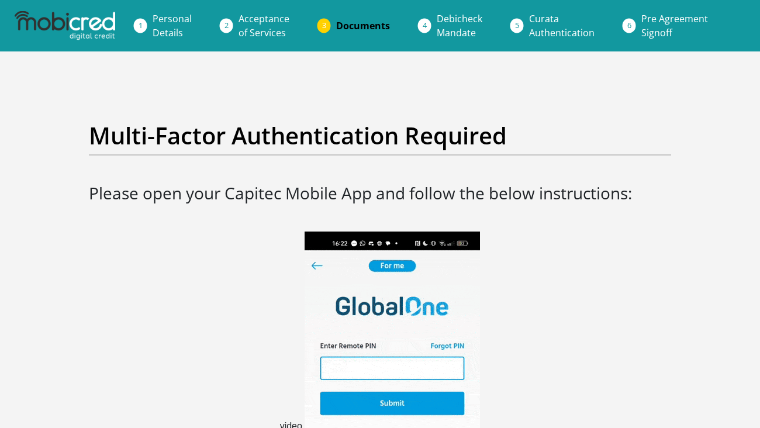
scroll to position [365, 0]
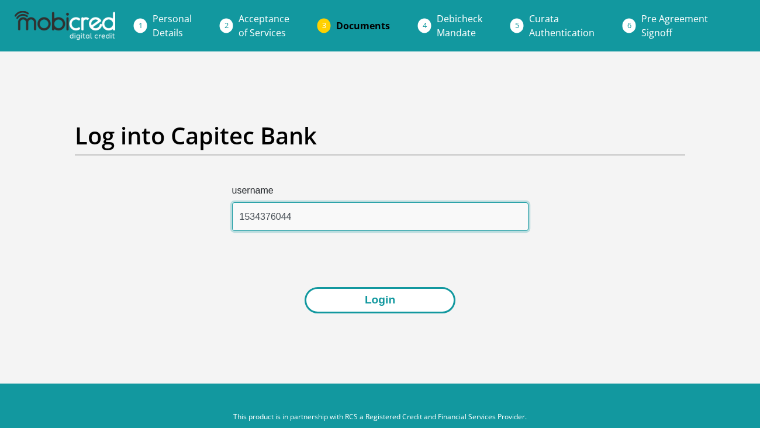
type input "1534376044"
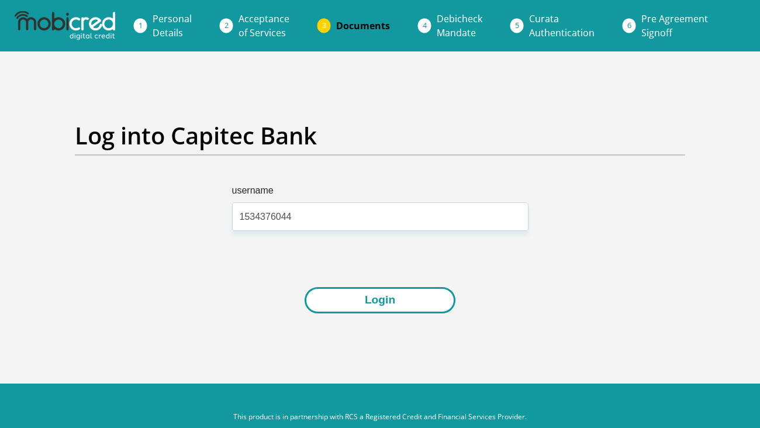
click at [332, 295] on button "Login" at bounding box center [380, 300] width 151 height 26
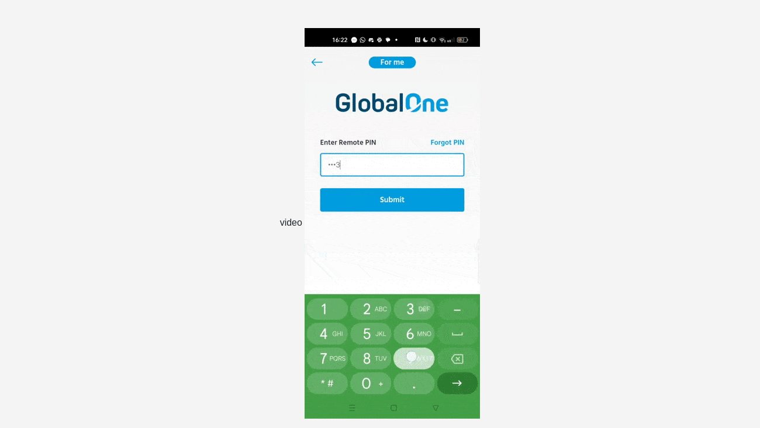
scroll to position [229, 0]
